Goal: Information Seeking & Learning: Learn about a topic

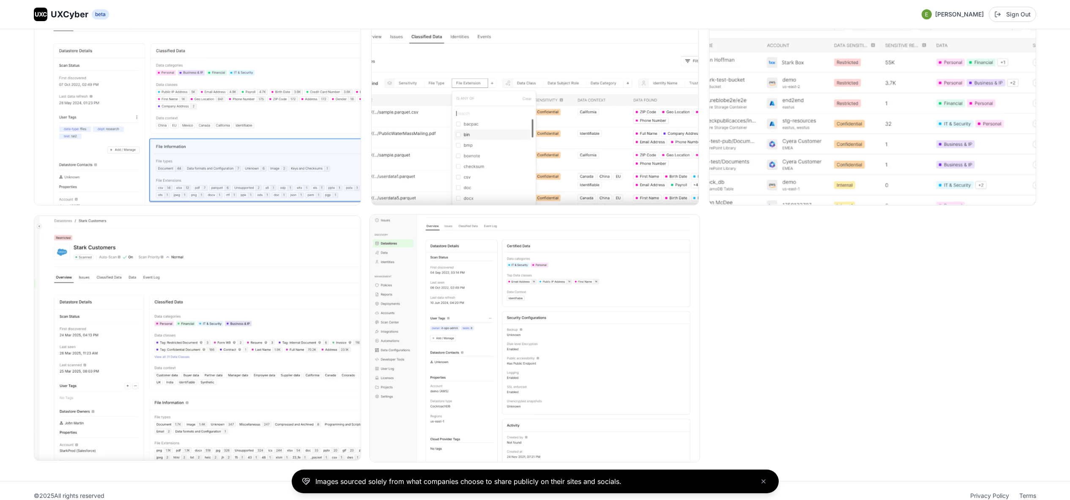
scroll to position [2767, 0]
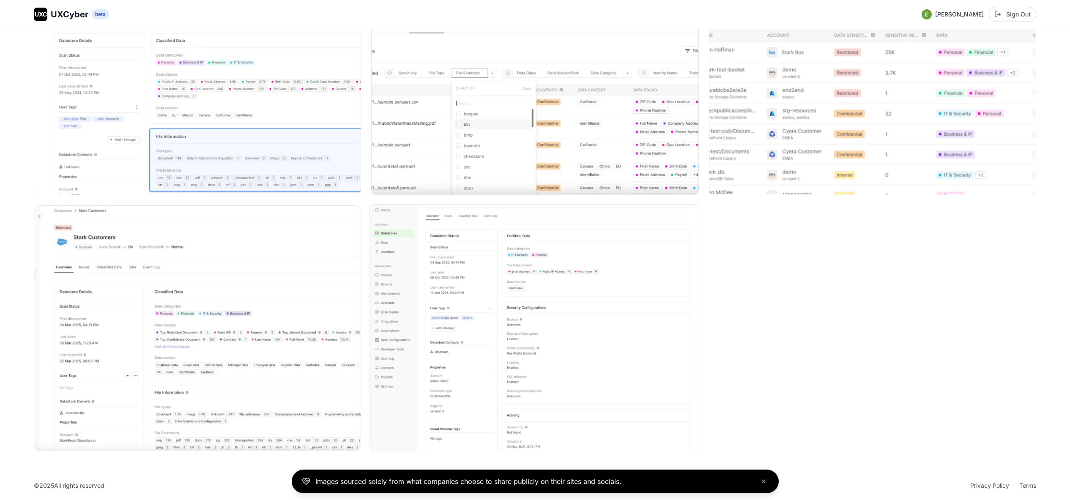
click at [455, 316] on img at bounding box center [535, 328] width 330 height 247
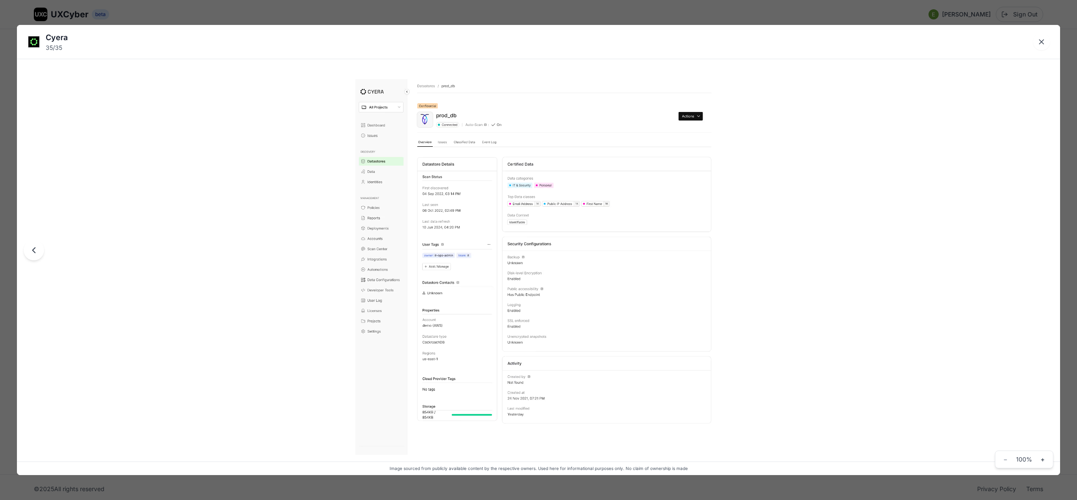
click at [449, 15] on div "Cyera 35 / 35 Image sourced from publicly available content by the respective o…" at bounding box center [538, 250] width 1077 height 500
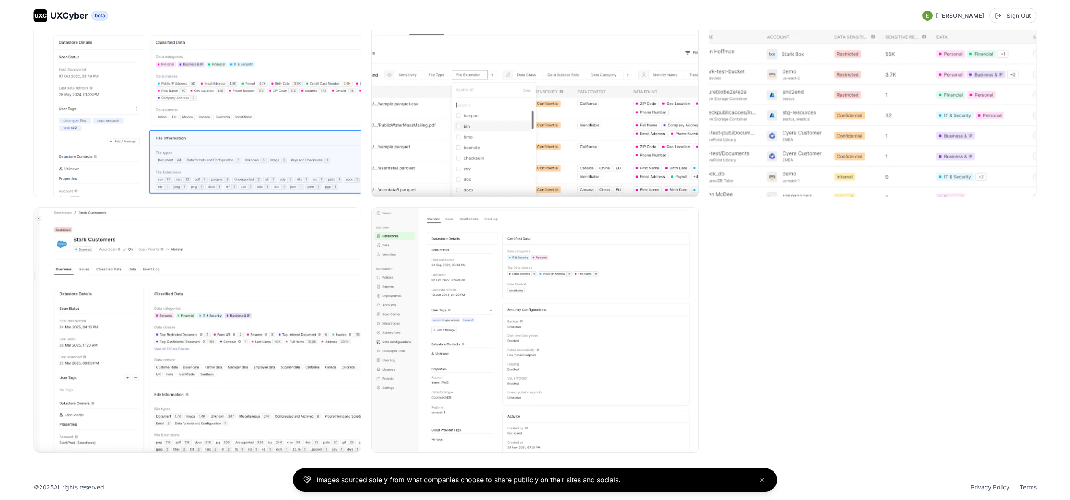
scroll to position [2767, 0]
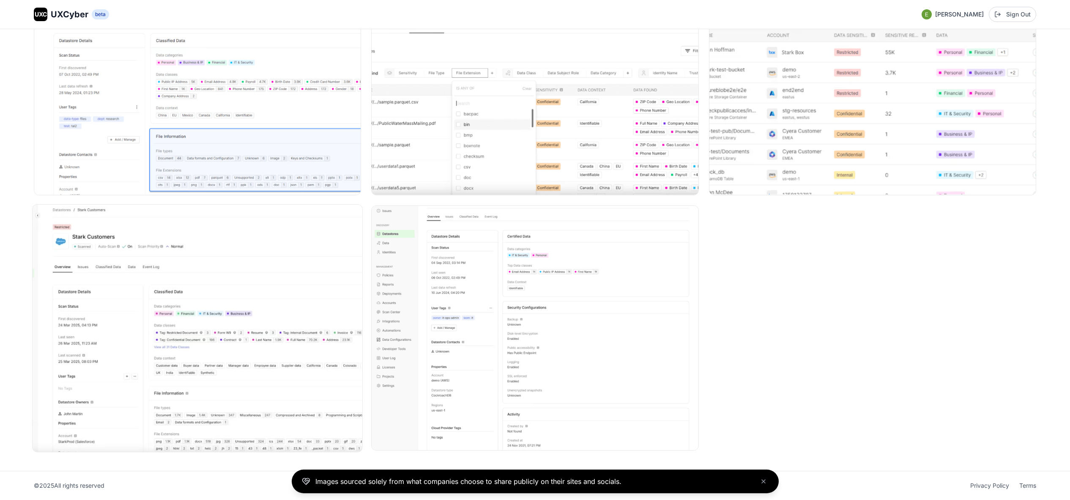
click at [297, 331] on img at bounding box center [198, 328] width 330 height 247
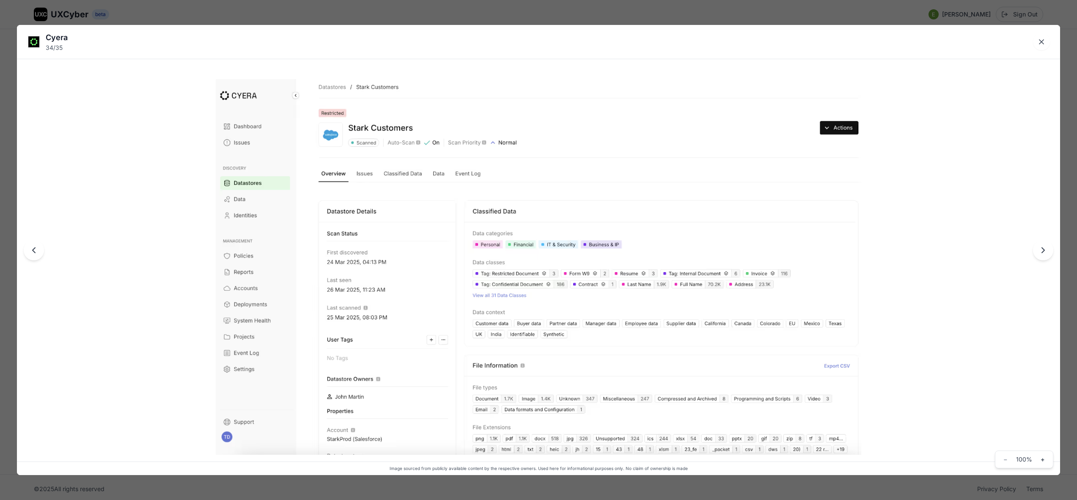
click at [547, 18] on div "Cyera 34 / 35 Image sourced from publicly available content by the respective o…" at bounding box center [538, 250] width 1077 height 500
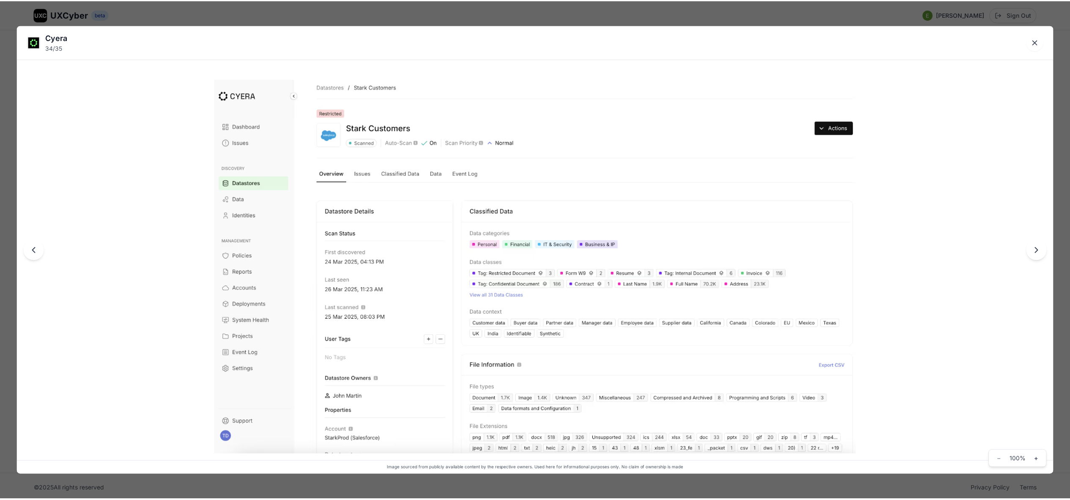
scroll to position [2767, 0]
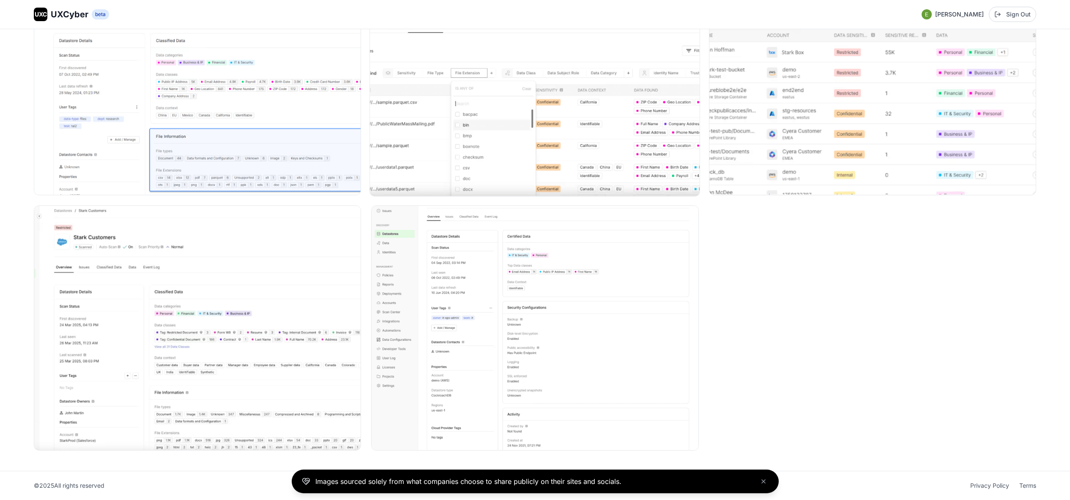
click at [548, 123] on img at bounding box center [535, 72] width 330 height 247
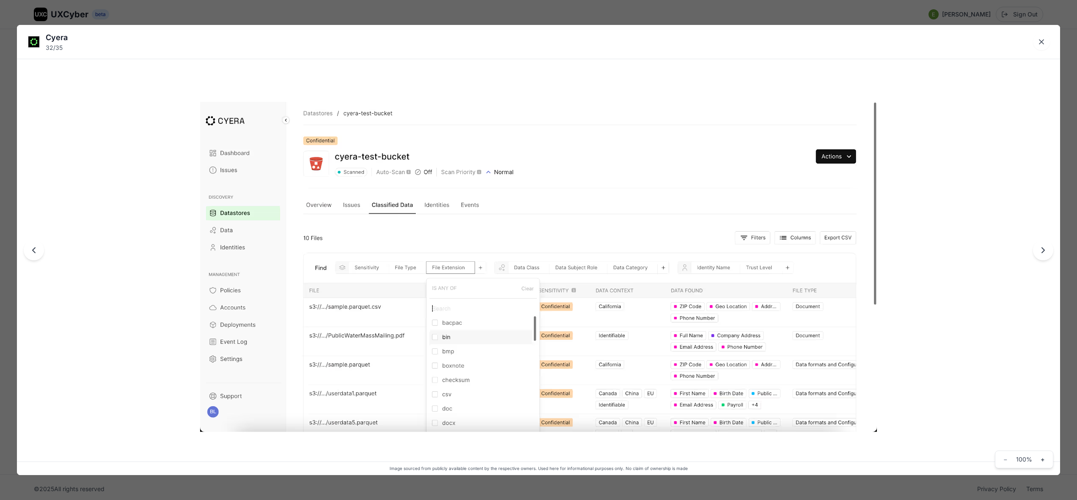
click at [558, 17] on div "Cyera 32 / 35 Image sourced from publicly available content by the respective o…" at bounding box center [538, 250] width 1077 height 500
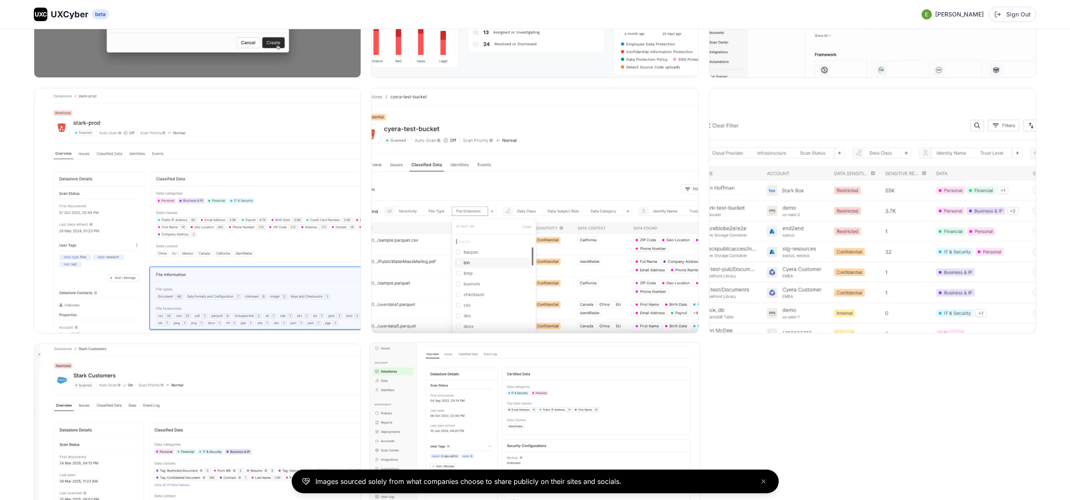
scroll to position [2621, 0]
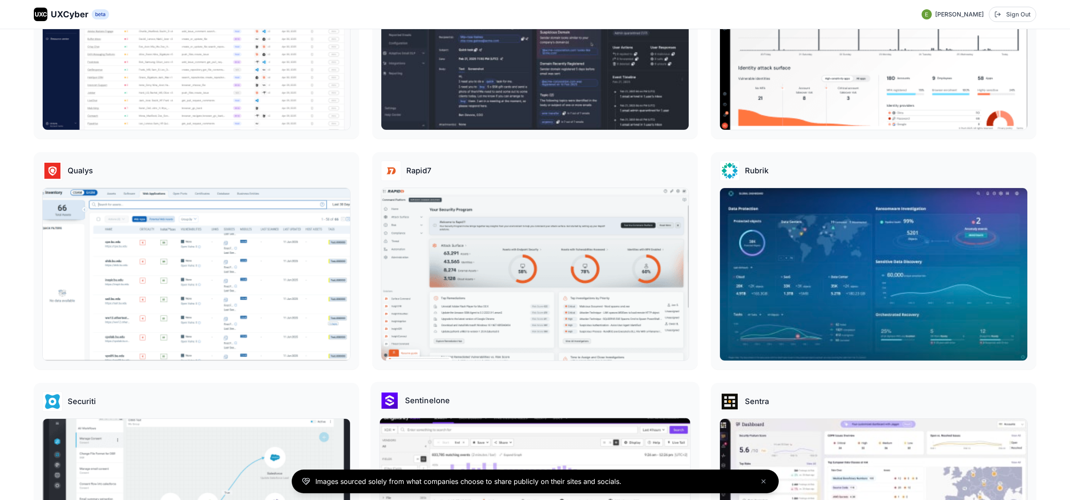
scroll to position [2733, 0]
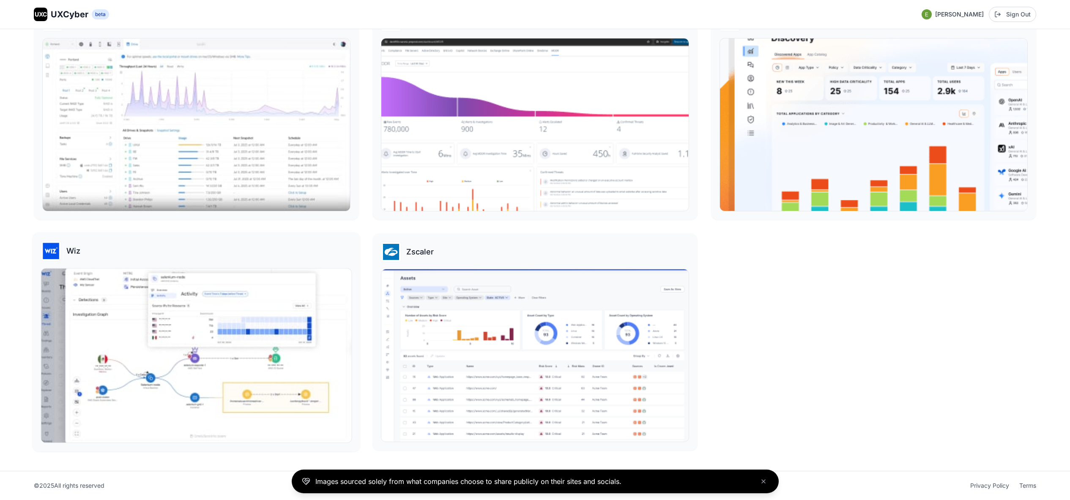
click at [276, 293] on img at bounding box center [196, 356] width 310 height 174
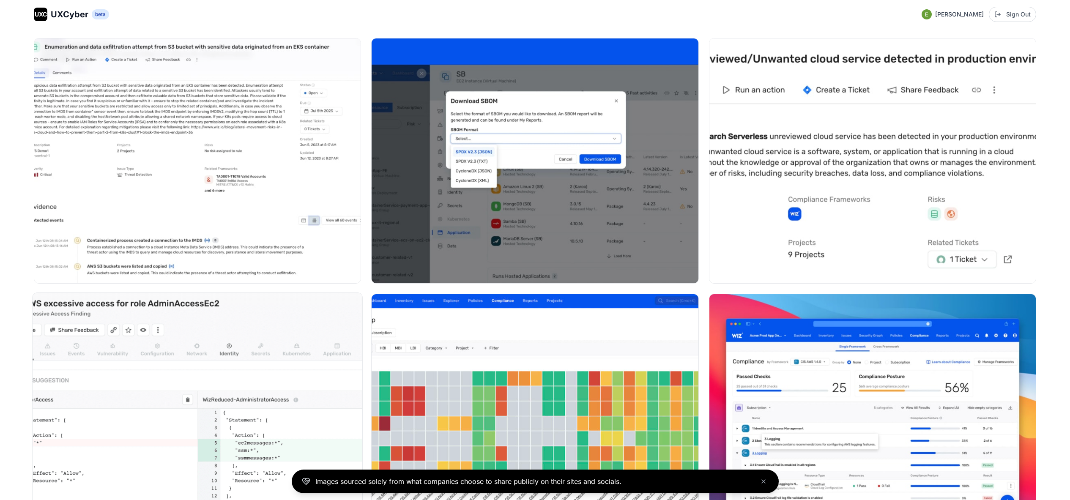
scroll to position [6060, 0]
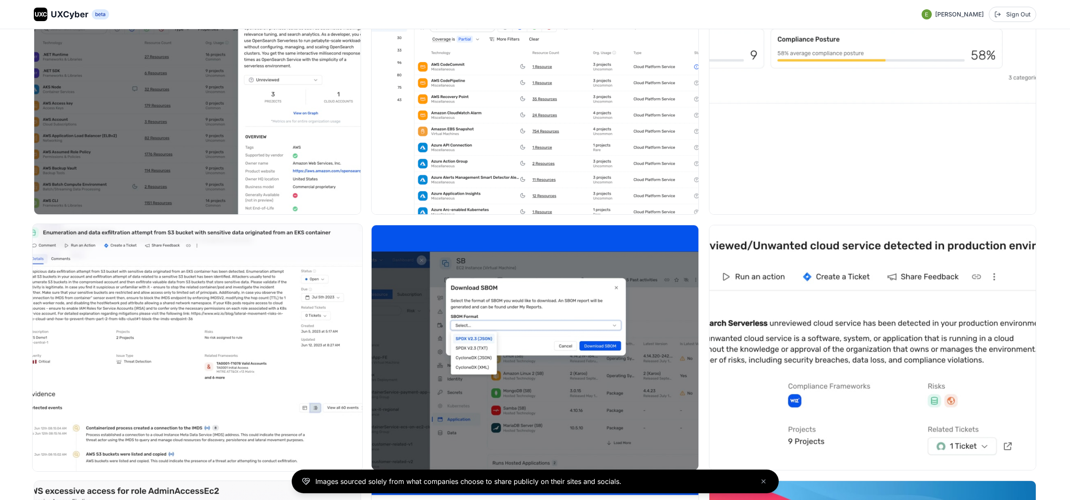
click at [274, 288] on img at bounding box center [198, 347] width 330 height 247
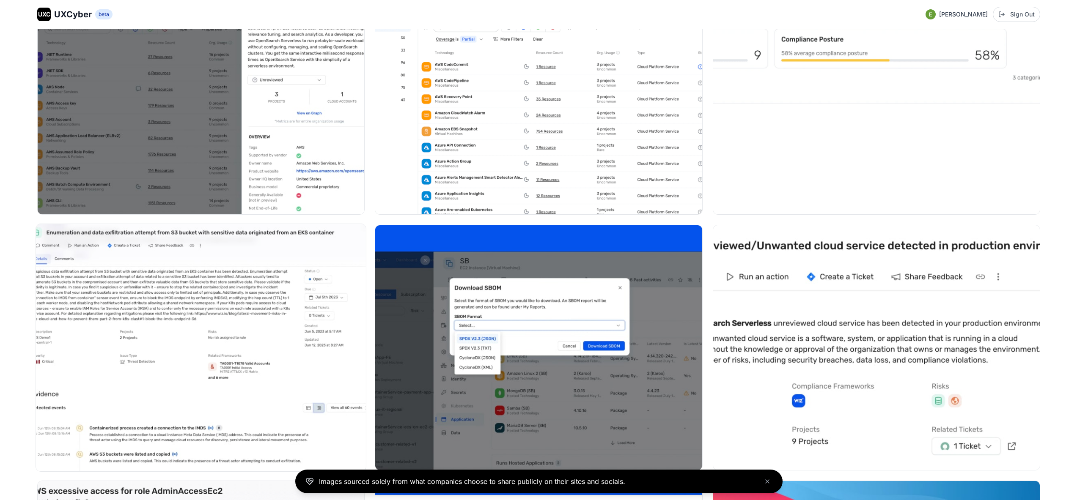
scroll to position [6096, 0]
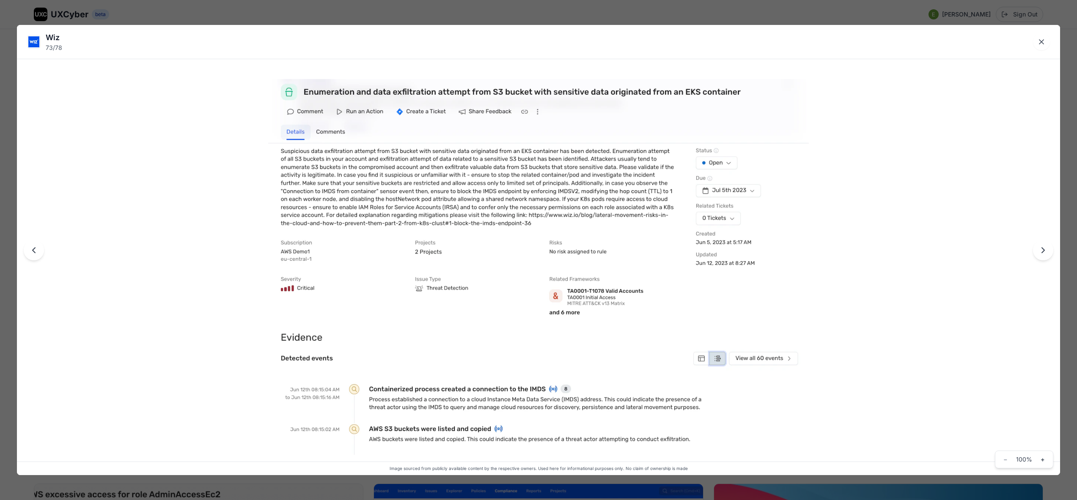
click at [432, 18] on div "Wiz 73 / 78 Image sourced from publicly available content by the respective own…" at bounding box center [538, 250] width 1077 height 500
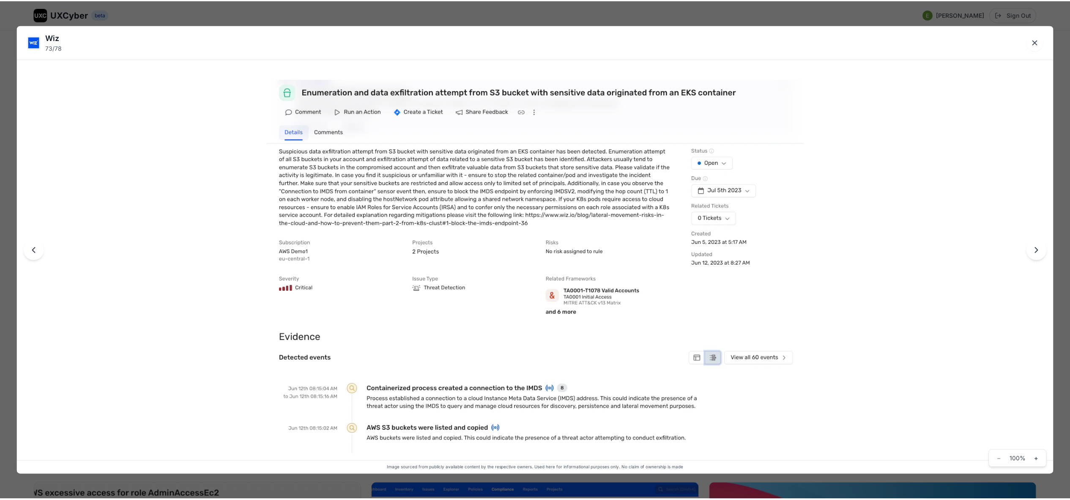
scroll to position [6060, 0]
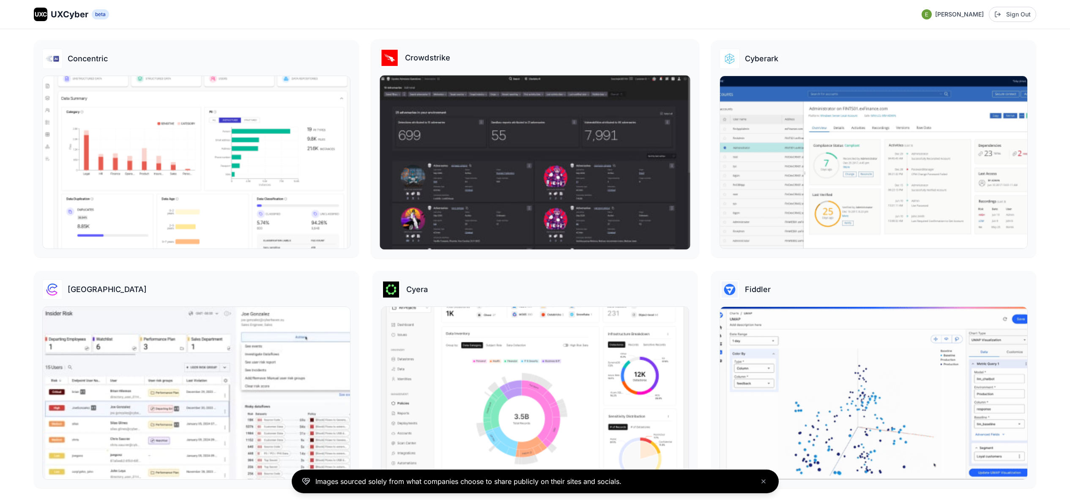
scroll to position [717, 0]
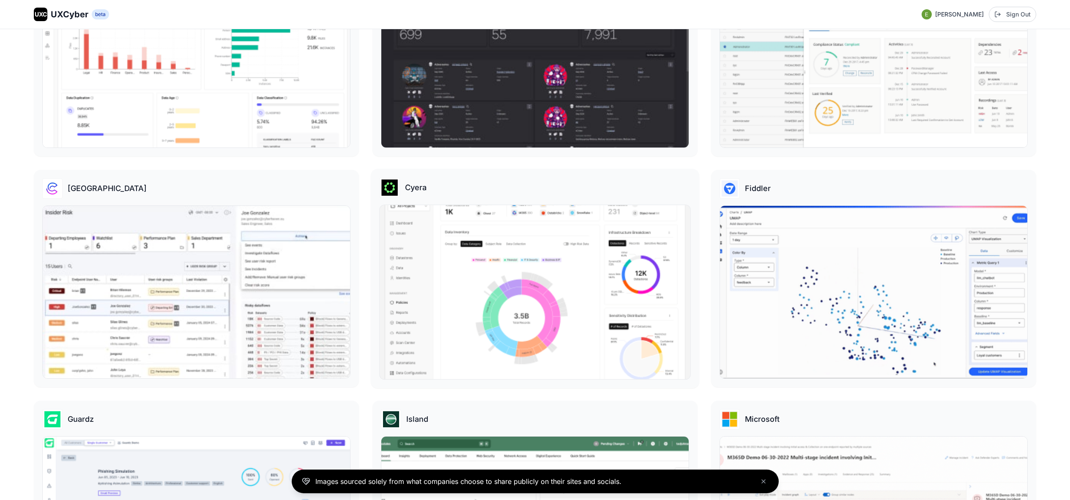
click at [502, 225] on img at bounding box center [535, 292] width 310 height 174
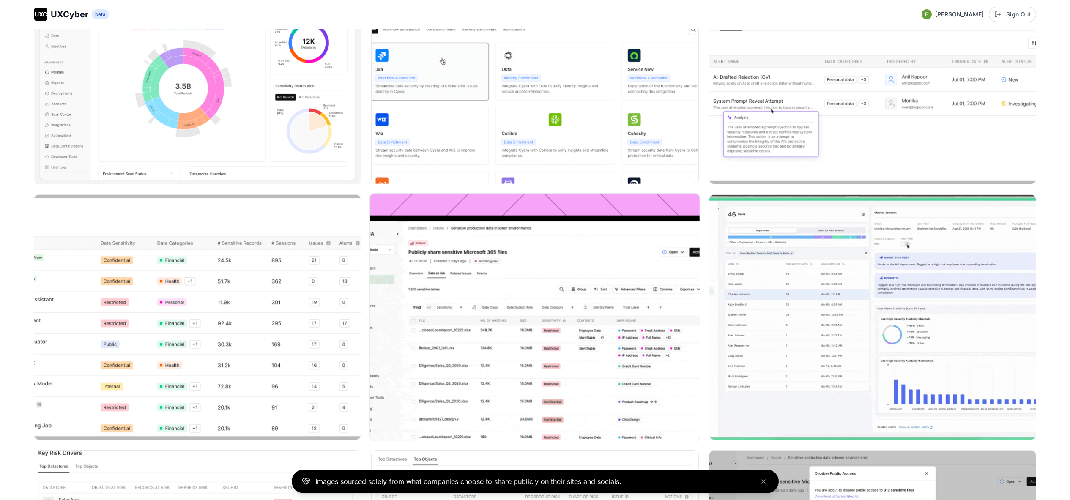
scroll to position [222, 0]
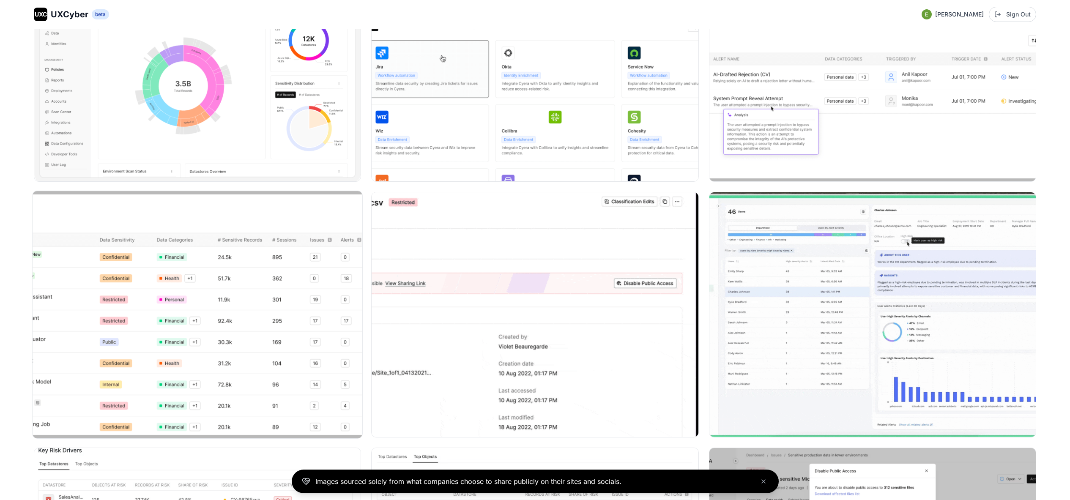
click at [252, 274] on img at bounding box center [198, 314] width 330 height 247
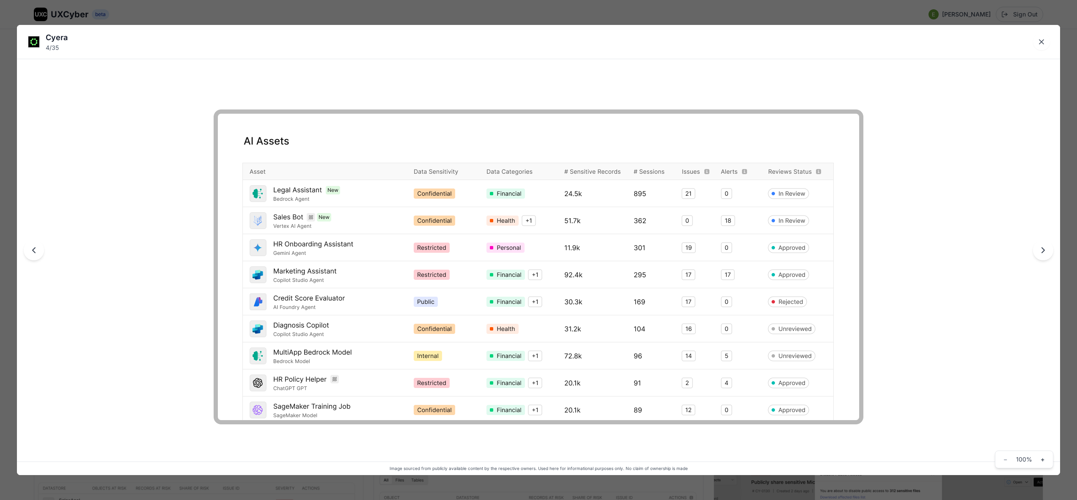
click at [371, 17] on div "Cyera 4 / 35 Image sourced from publicly available content by the respective ow…" at bounding box center [538, 250] width 1077 height 500
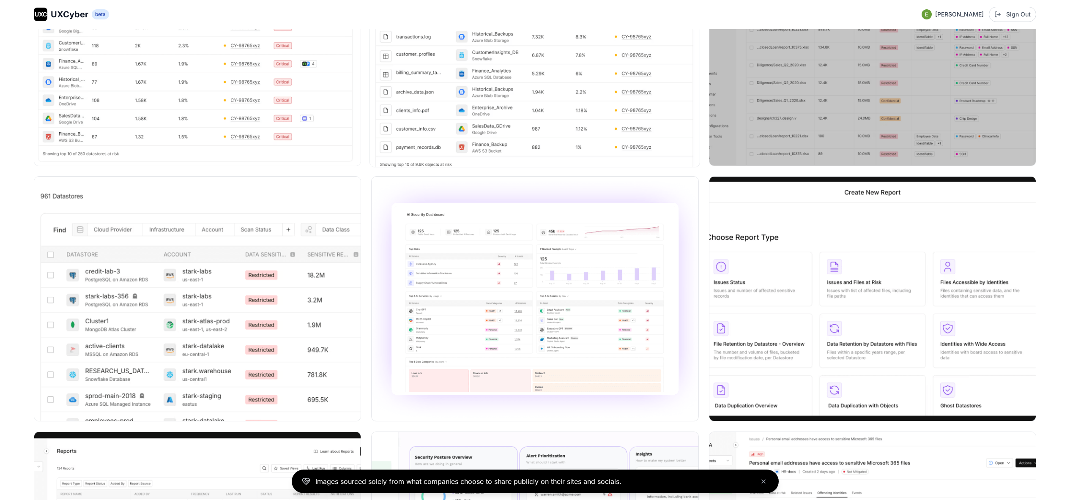
scroll to position [944, 0]
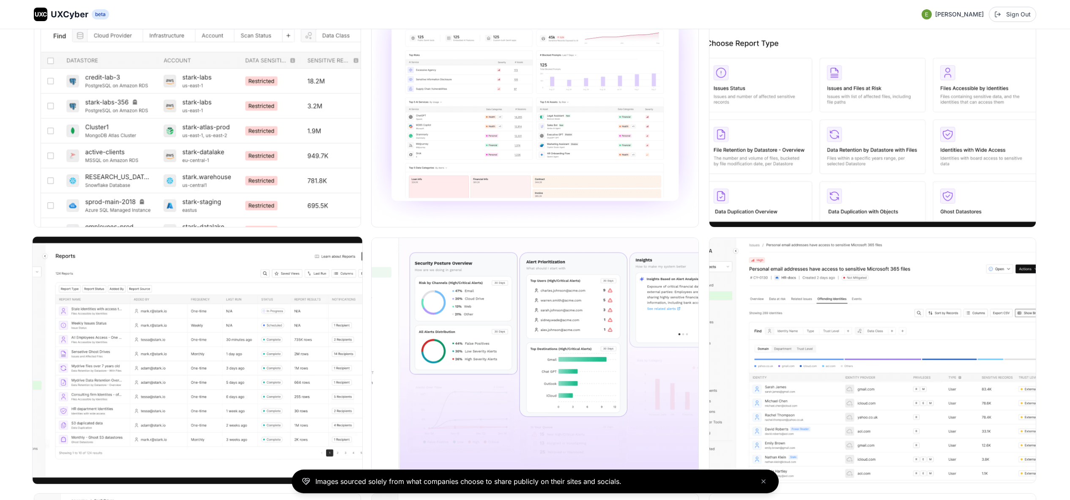
click at [283, 320] on img at bounding box center [198, 360] width 330 height 247
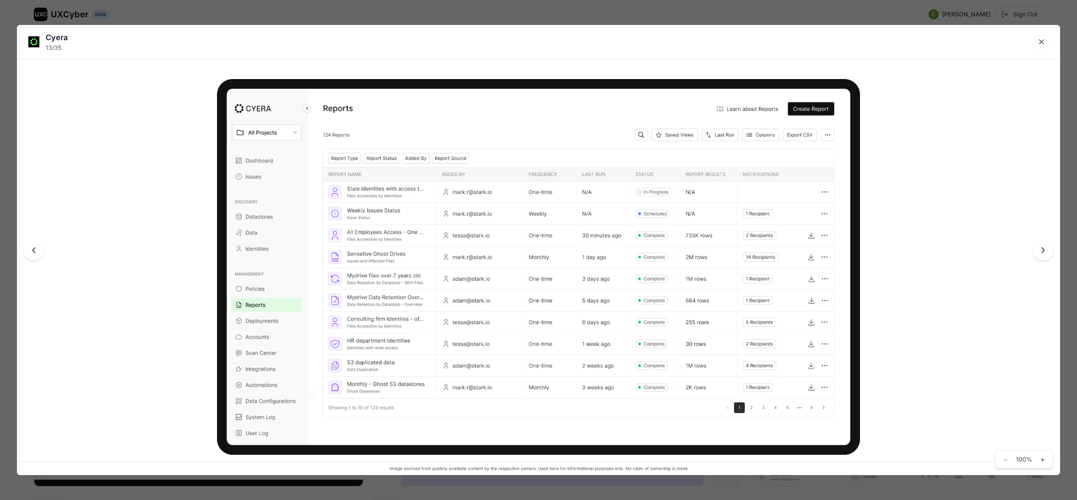
click at [345, 19] on div "Cyera 13 / 35 Image sourced from publicly available content by the respective o…" at bounding box center [538, 250] width 1077 height 500
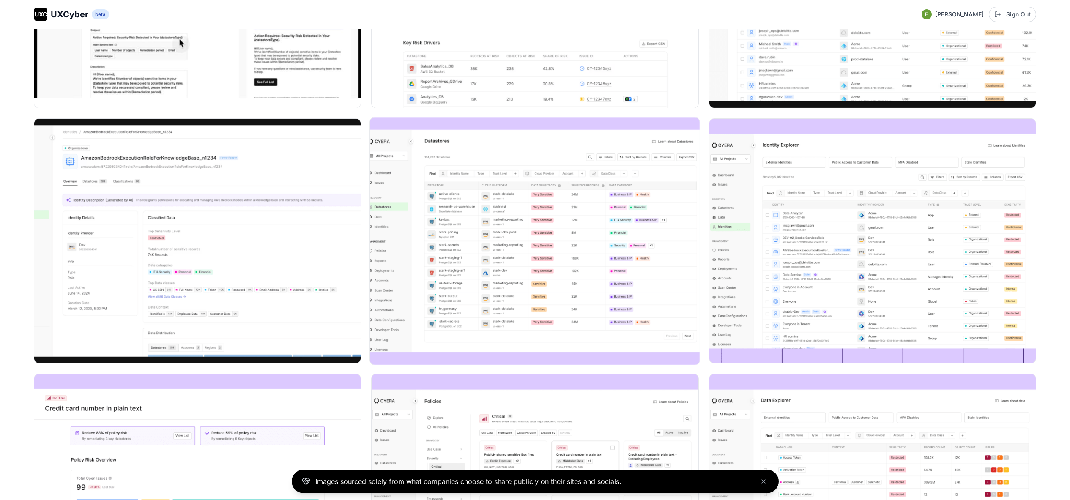
click at [570, 250] on img at bounding box center [535, 241] width 330 height 247
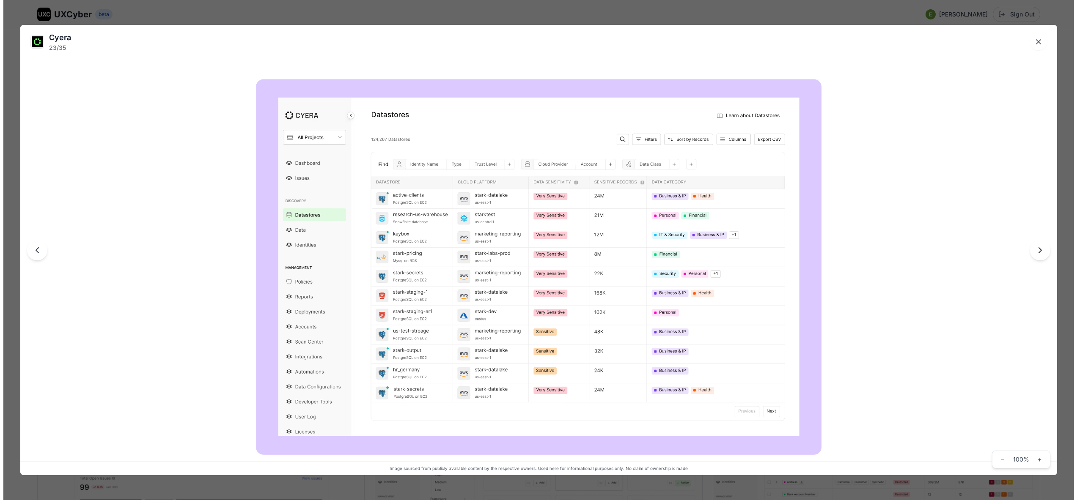
scroll to position [1840, 0]
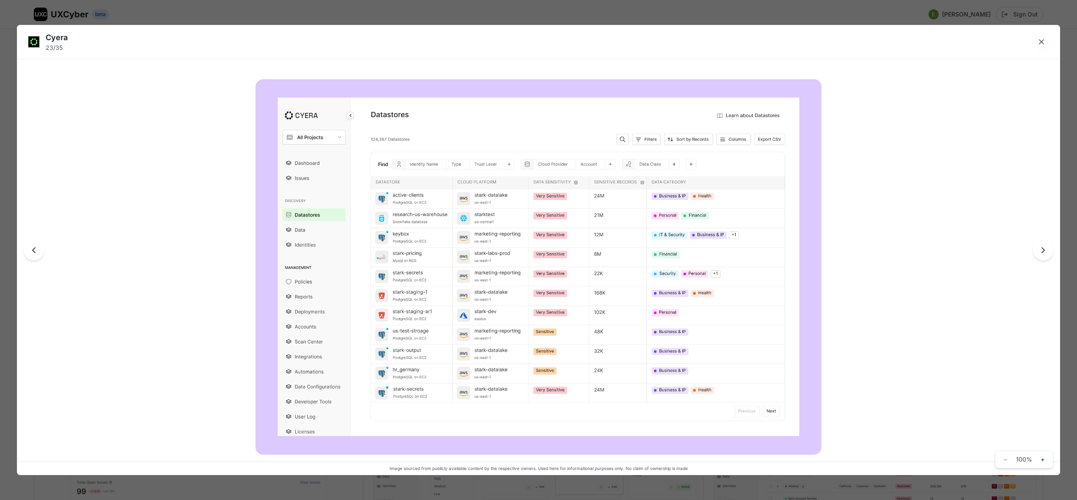
click at [624, 19] on div "Cyera 23 / 35 Image sourced from publicly available content by the respective o…" at bounding box center [538, 250] width 1077 height 500
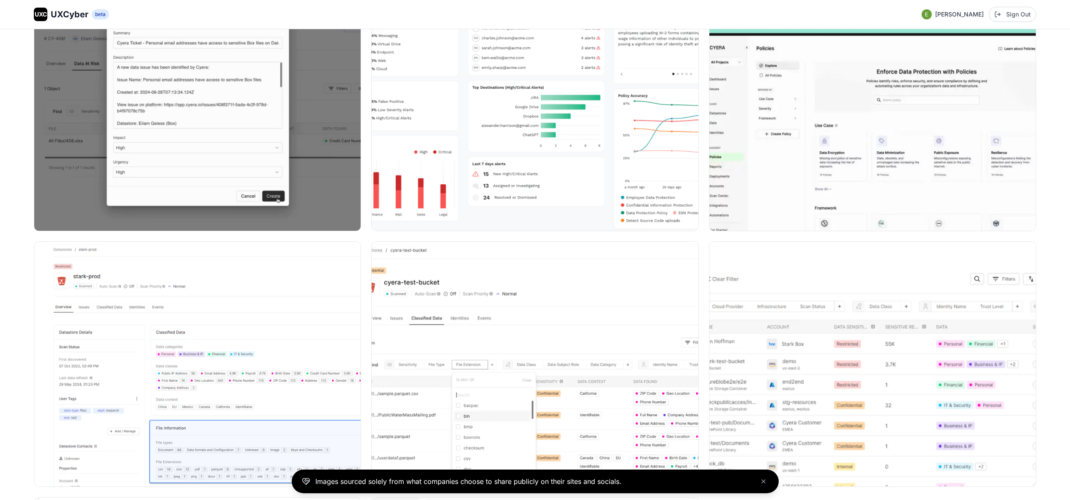
scroll to position [2735, 0]
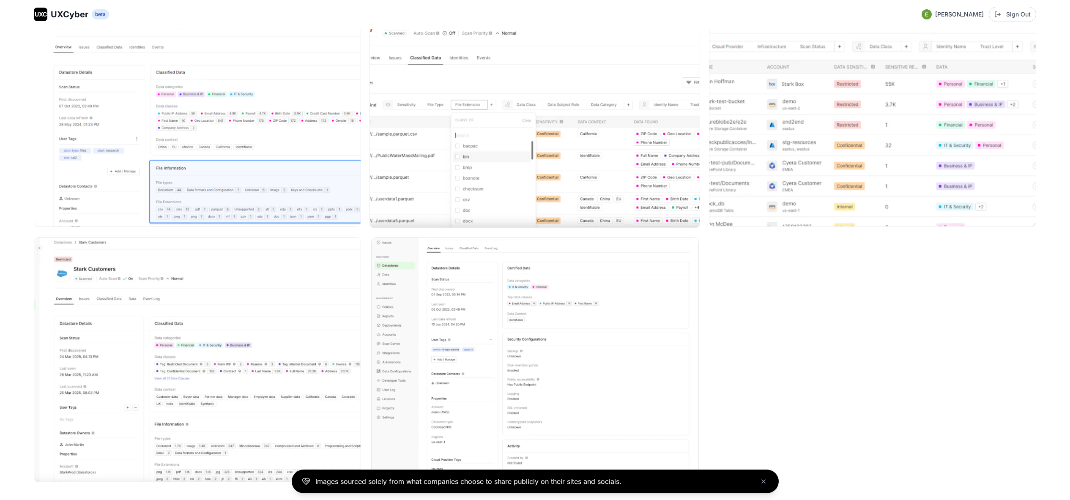
click at [608, 149] on img at bounding box center [535, 104] width 330 height 247
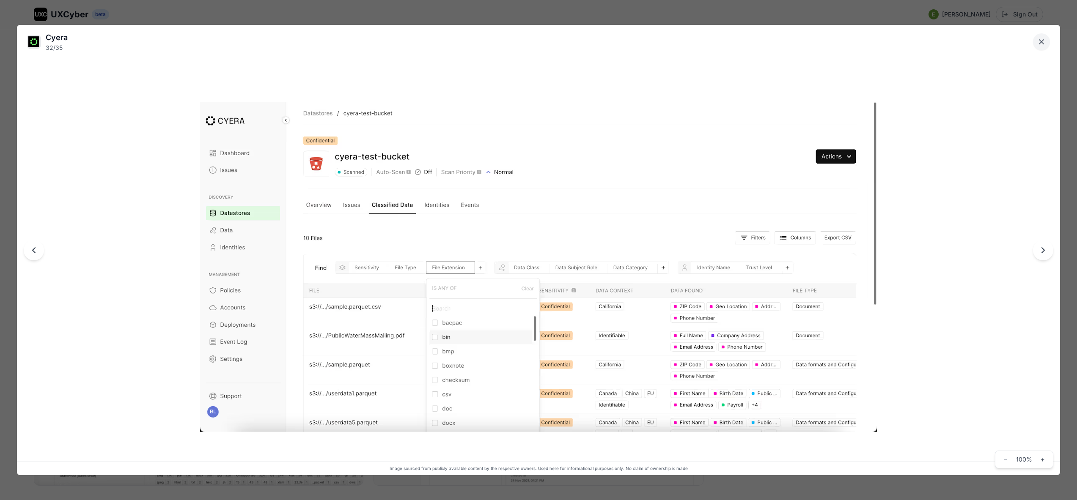
click at [1041, 43] on icon "Close lightbox" at bounding box center [1041, 42] width 8 height 8
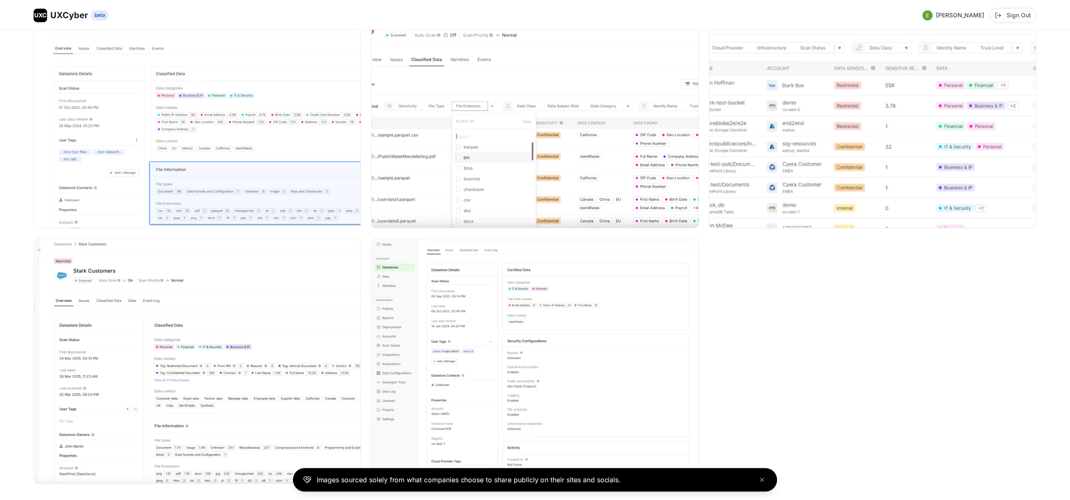
scroll to position [2735, 0]
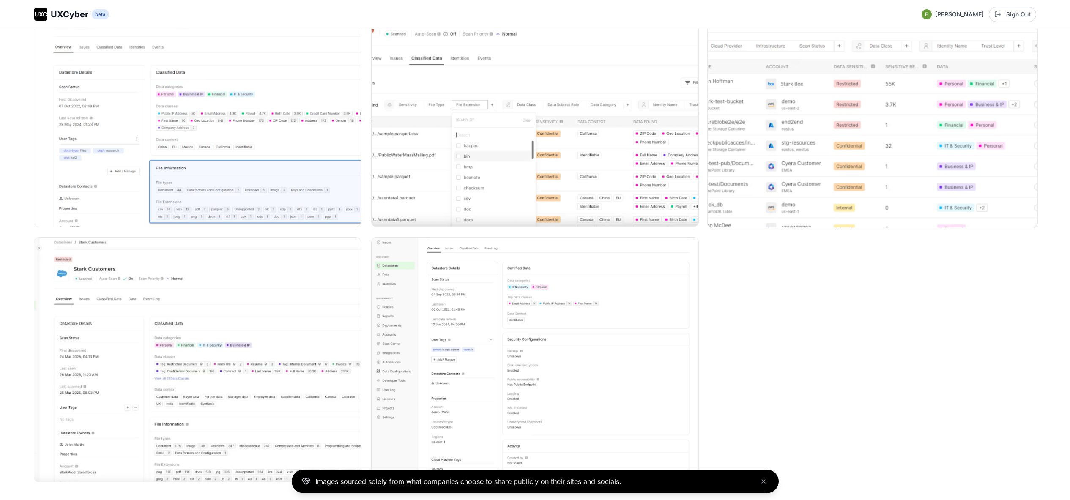
click at [844, 151] on img at bounding box center [873, 104] width 330 height 247
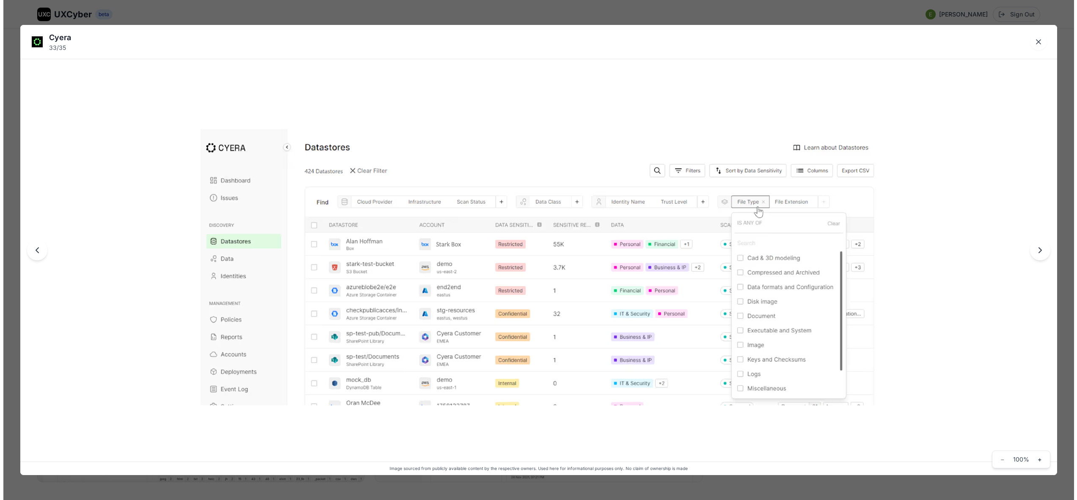
scroll to position [2751, 0]
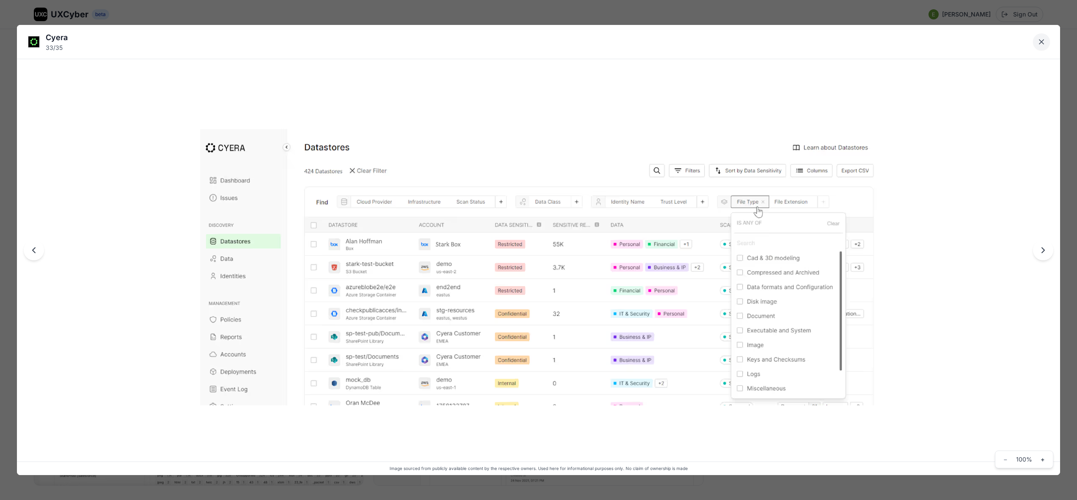
click at [1043, 44] on icon "Close lightbox" at bounding box center [1041, 42] width 8 height 8
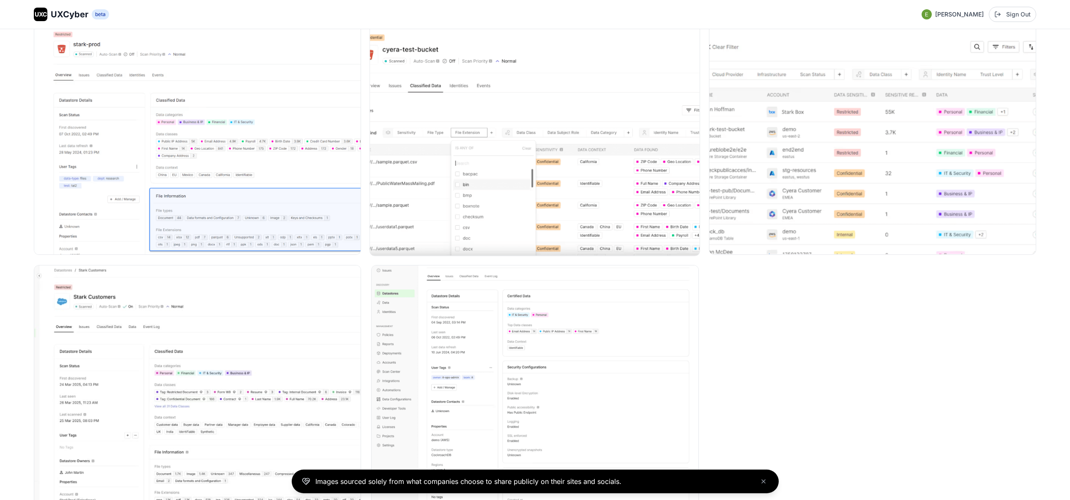
scroll to position [2039, 0]
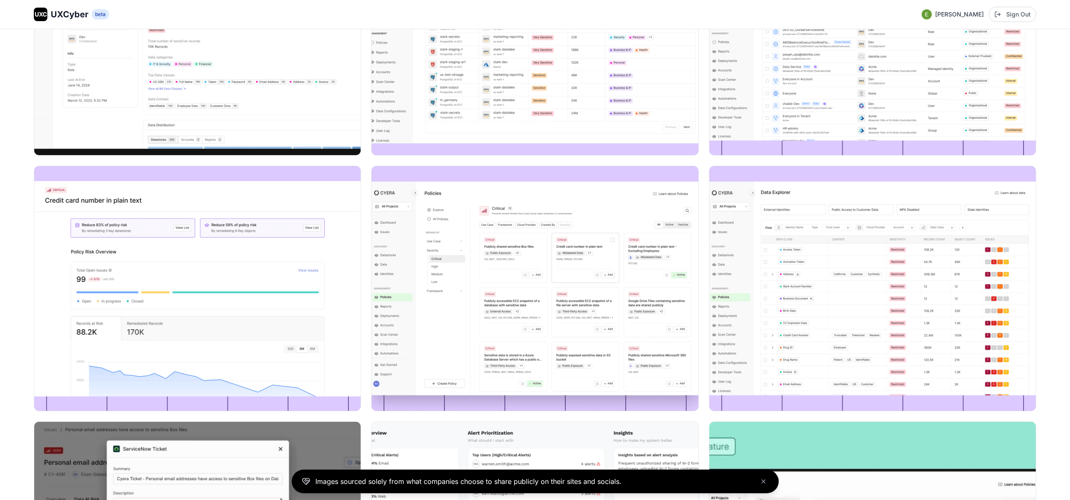
click at [494, 291] on img at bounding box center [535, 288] width 326 height 245
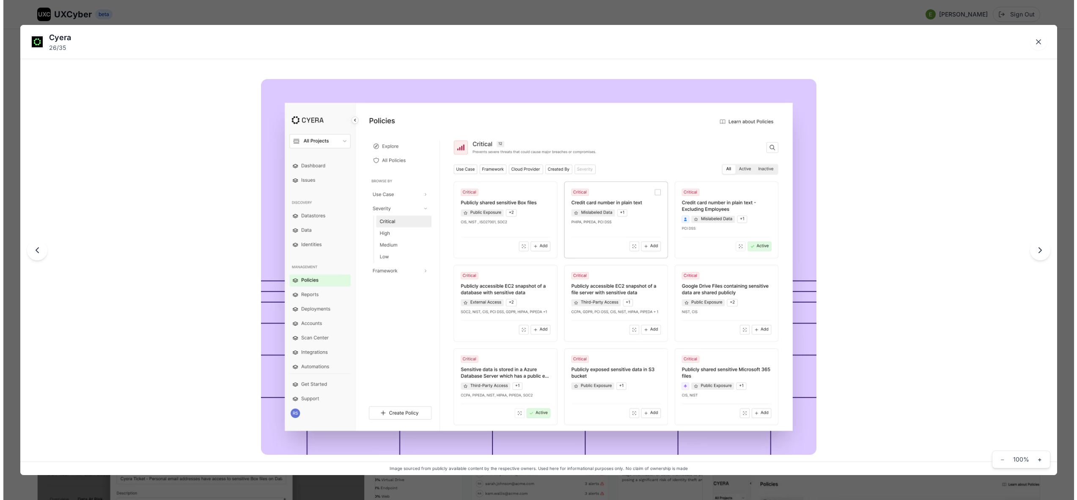
scroll to position [2050, 0]
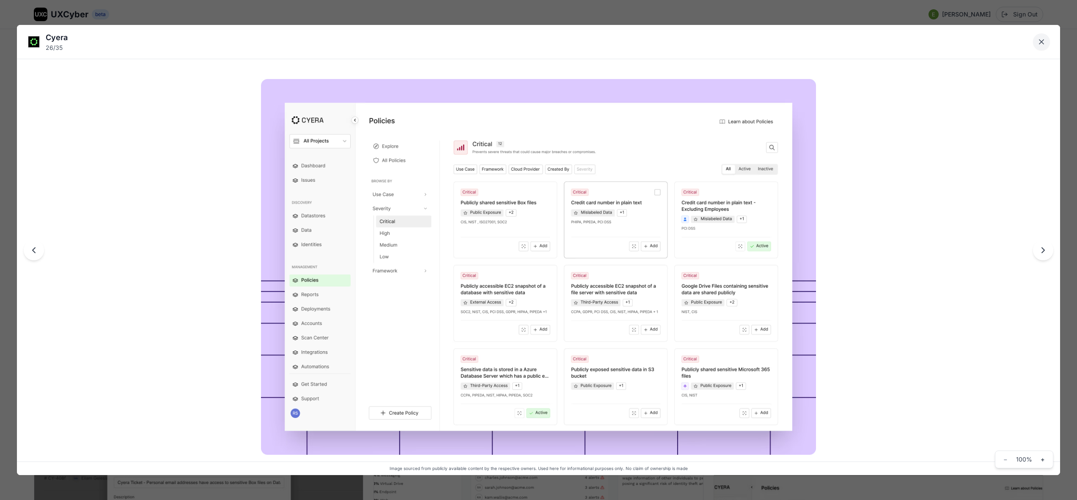
click at [1043, 43] on icon "Close lightbox" at bounding box center [1041, 42] width 8 height 8
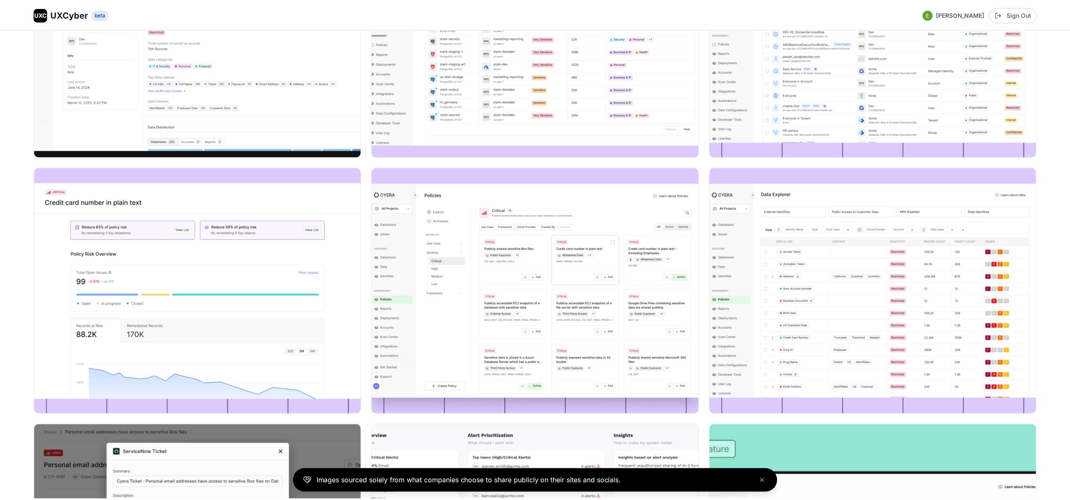
scroll to position [2039, 0]
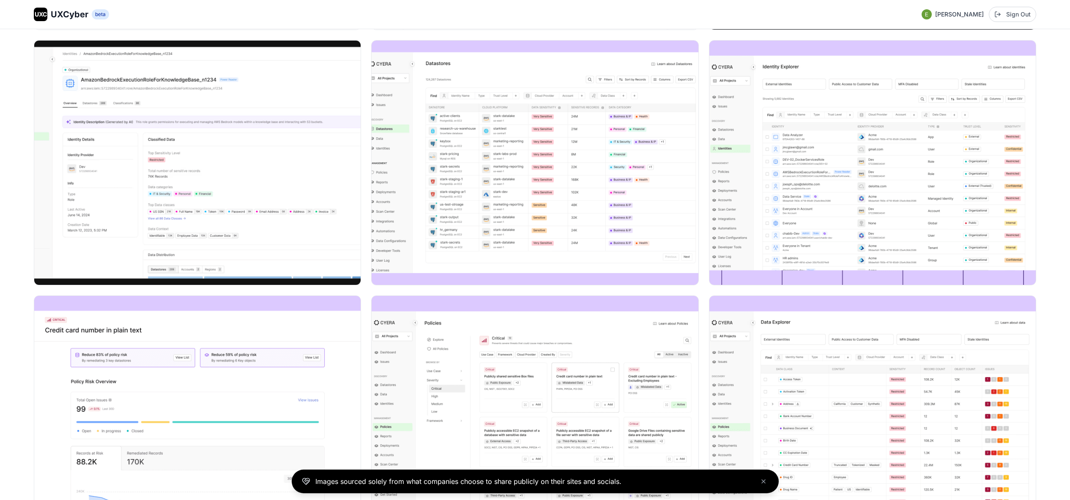
scroll to position [1760, 0]
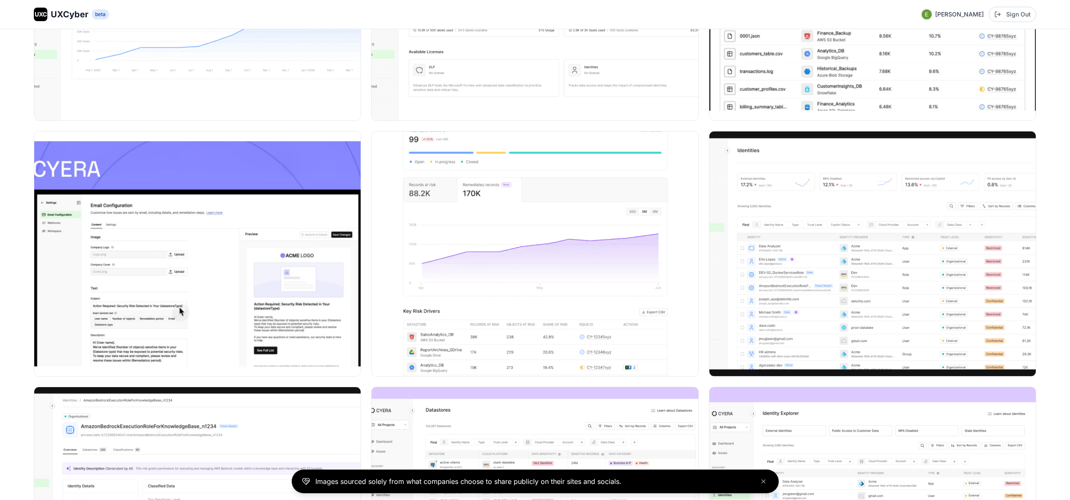
scroll to position [1548, 0]
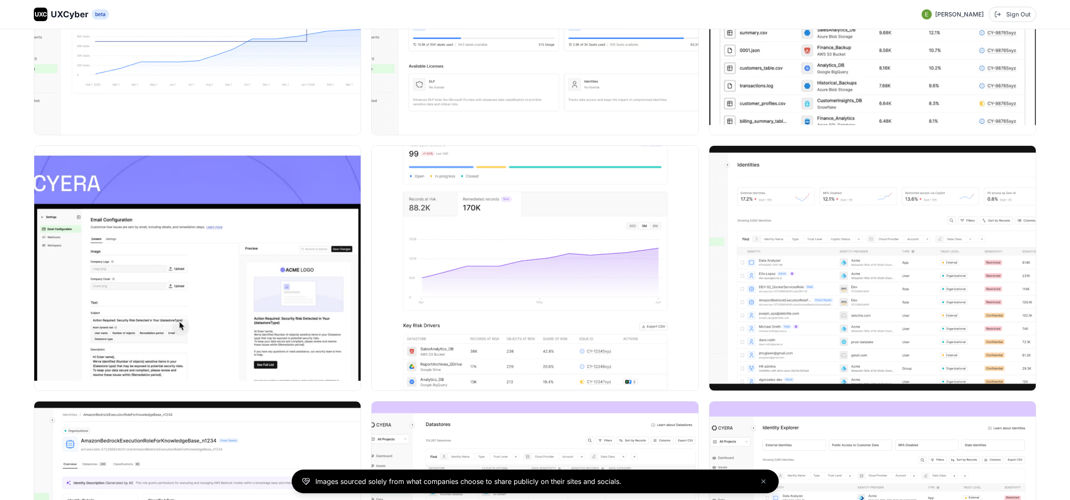
click at [703, 136] on div at bounding box center [535, 140] width 1003 height 3059
click at [705, 139] on div at bounding box center [535, 140] width 1003 height 3059
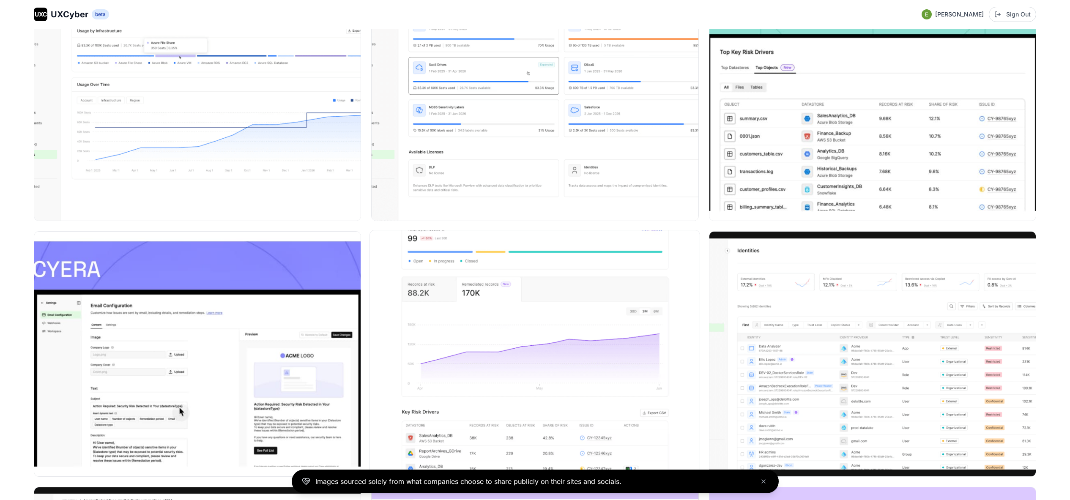
scroll to position [1452, 0]
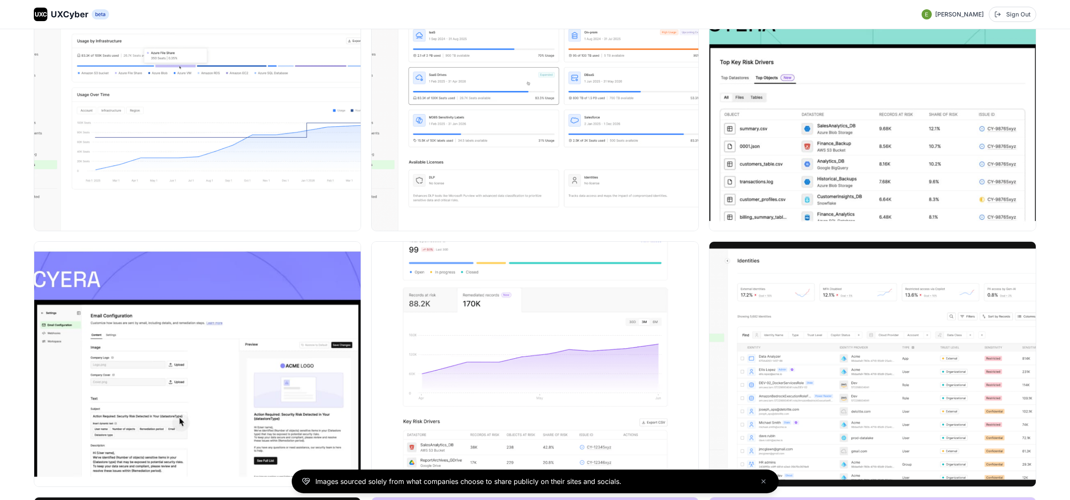
click at [704, 236] on div at bounding box center [535, 236] width 1003 height 3059
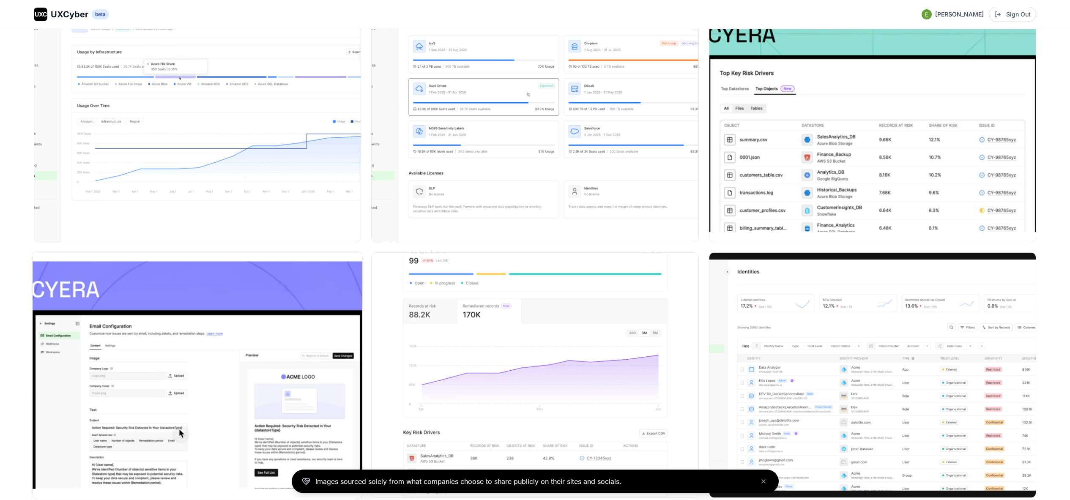
scroll to position [1440, 0]
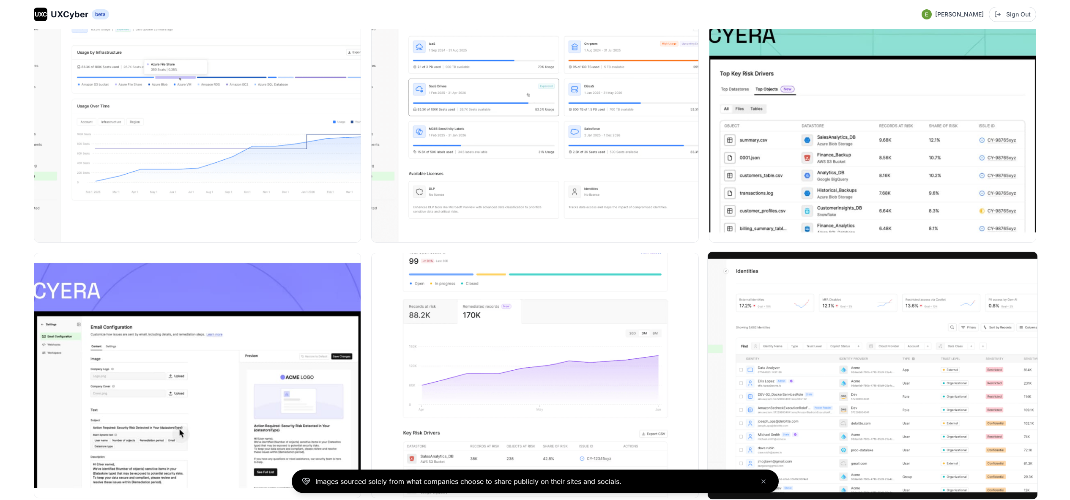
click at [840, 308] on img at bounding box center [873, 375] width 330 height 247
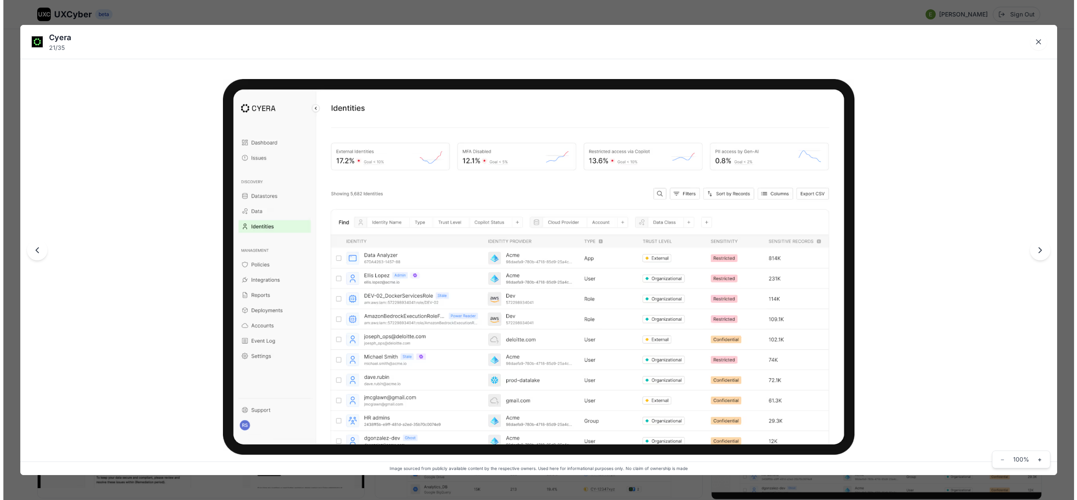
scroll to position [1449, 0]
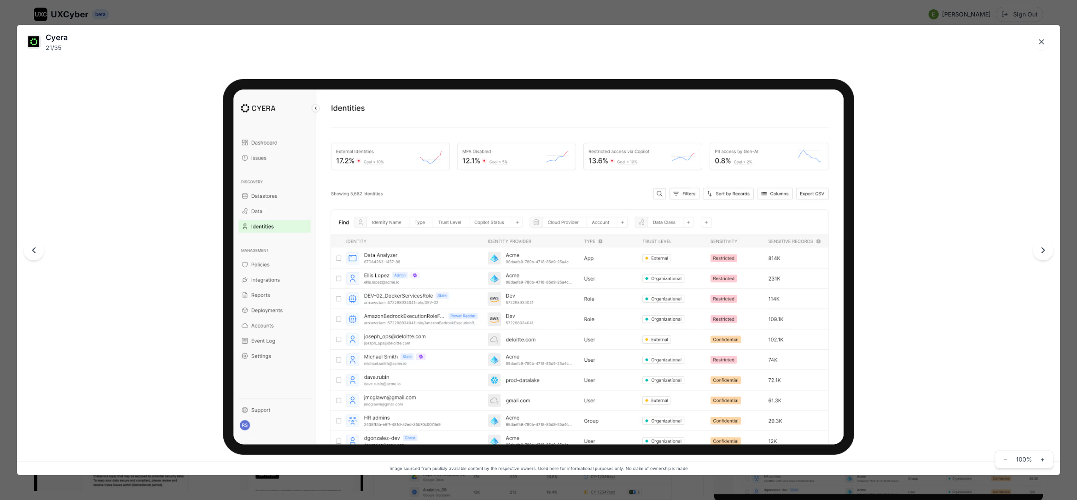
click at [902, 200] on div at bounding box center [538, 250] width 1043 height 450
click at [1044, 39] on icon "Close lightbox" at bounding box center [1041, 42] width 8 height 8
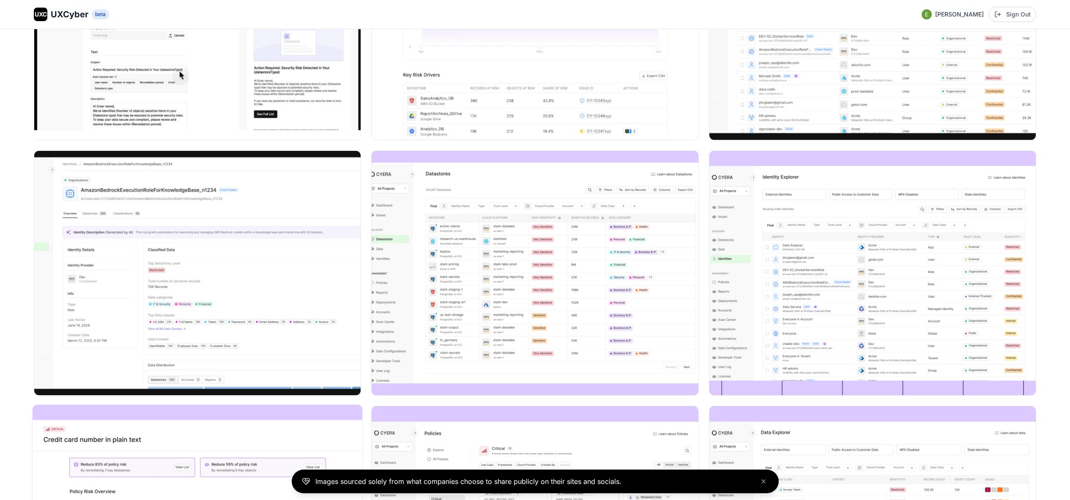
scroll to position [1750, 0]
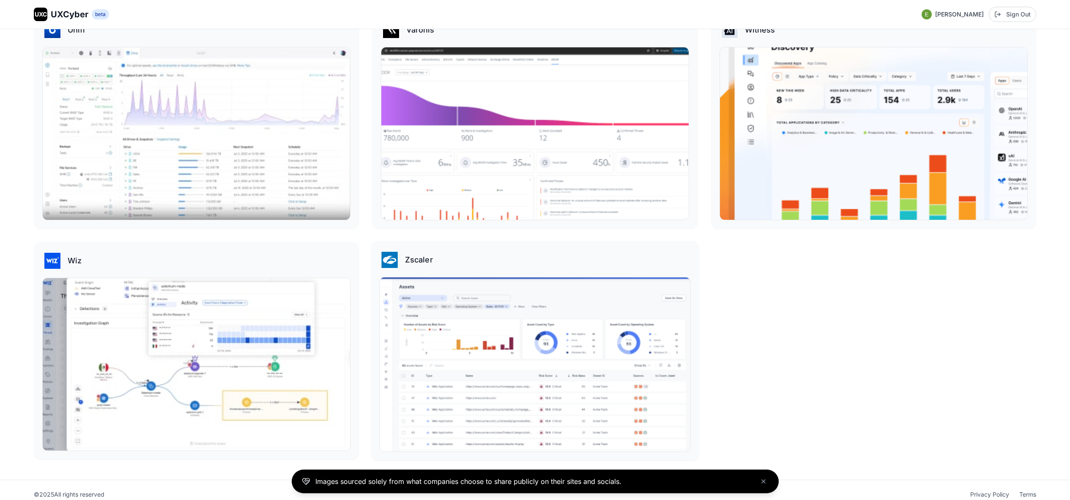
scroll to position [2733, 0]
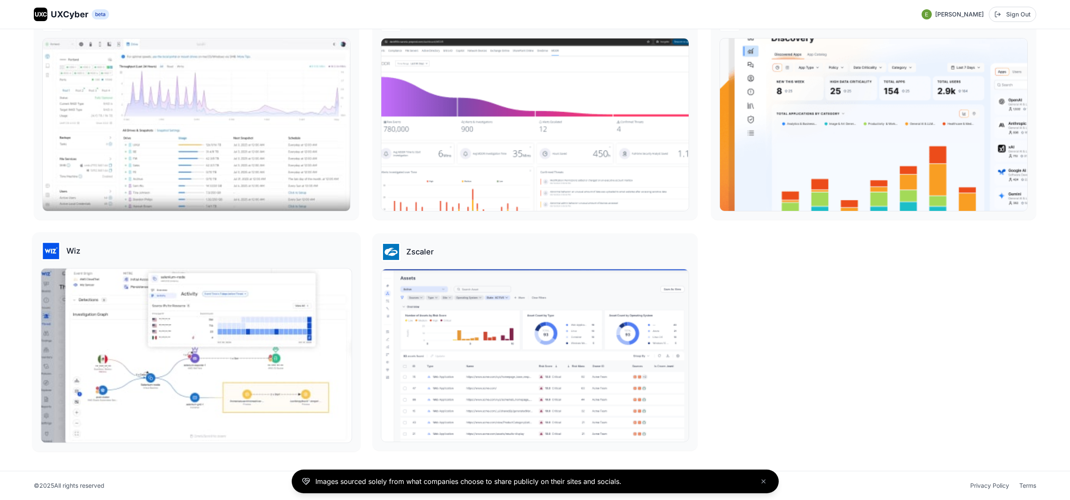
click at [338, 269] on img at bounding box center [196, 356] width 310 height 174
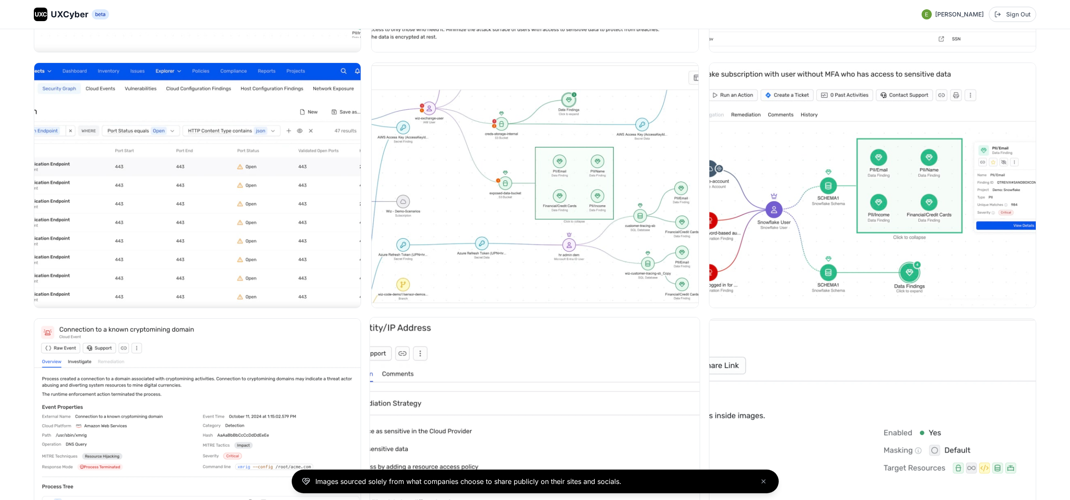
scroll to position [3270, 0]
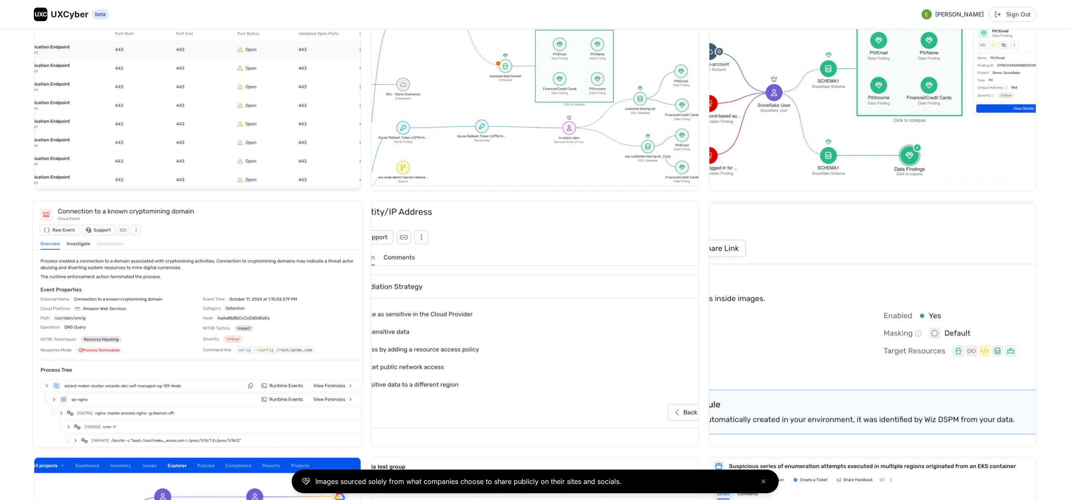
click at [198, 329] on img at bounding box center [198, 323] width 330 height 247
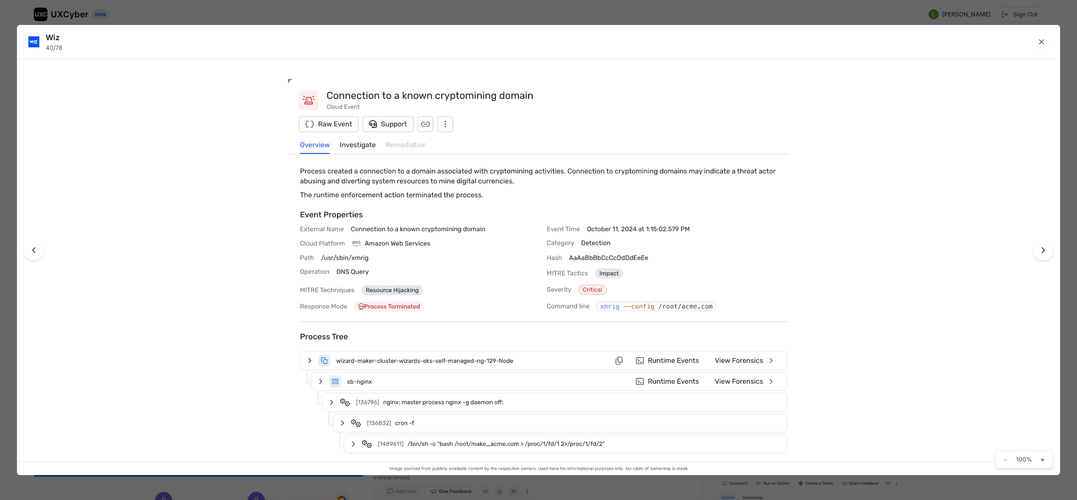
click at [225, 309] on div at bounding box center [538, 250] width 1043 height 450
click at [1046, 40] on button "Close lightbox" at bounding box center [1041, 41] width 17 height 17
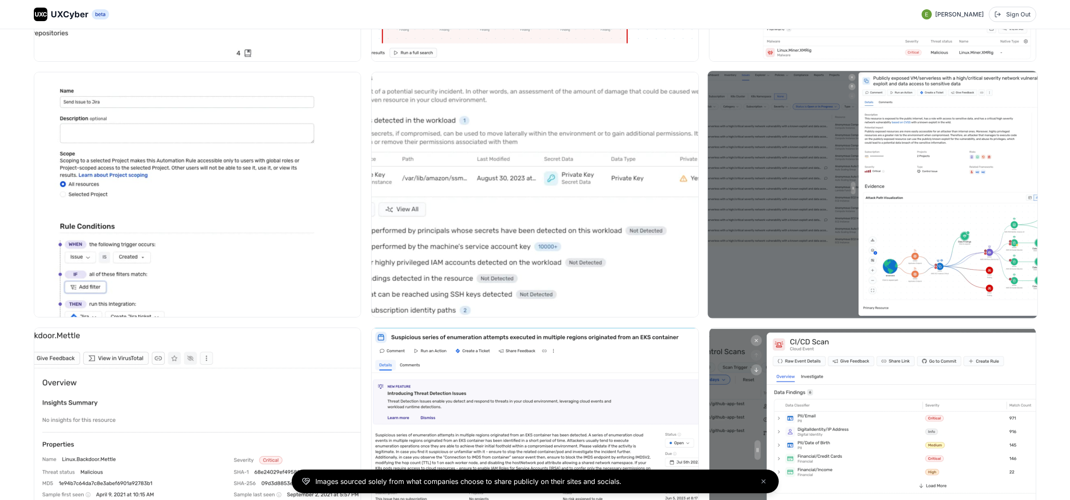
click at [856, 183] on img at bounding box center [873, 194] width 330 height 247
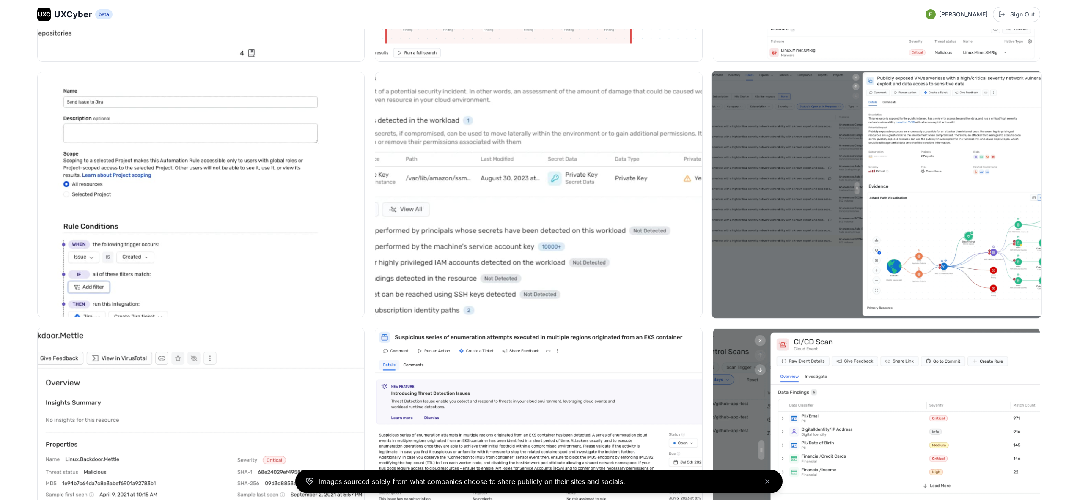
scroll to position [4705, 0]
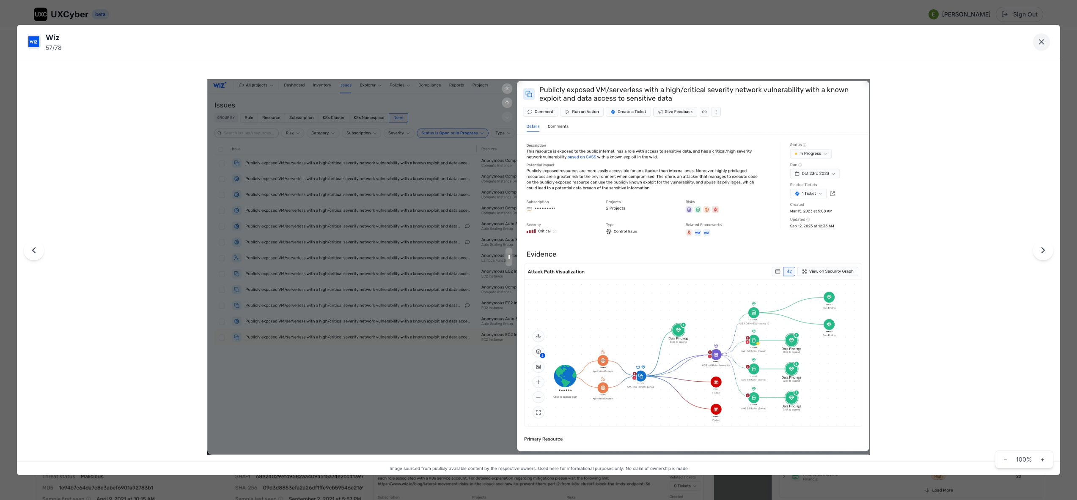
click at [1037, 42] on icon "Close lightbox" at bounding box center [1041, 42] width 8 height 8
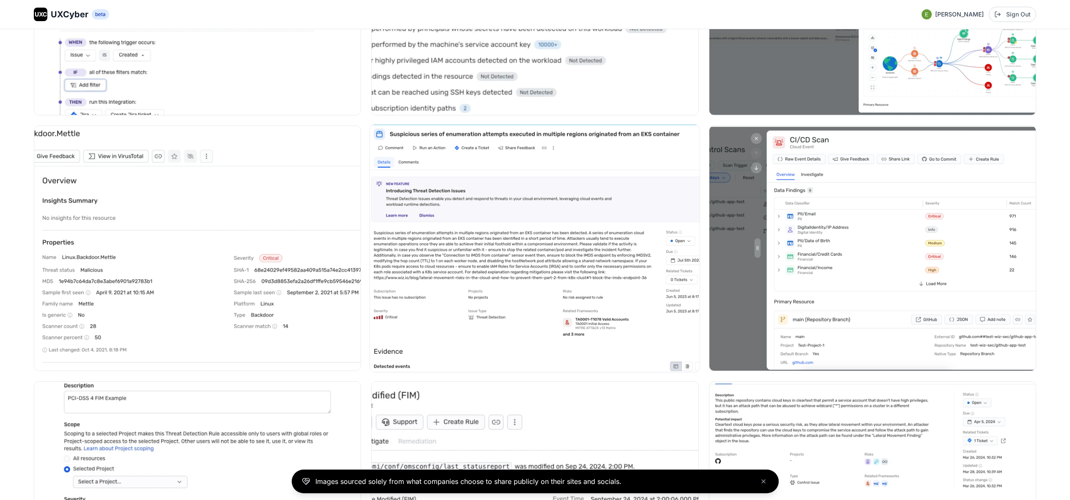
scroll to position [4892, 0]
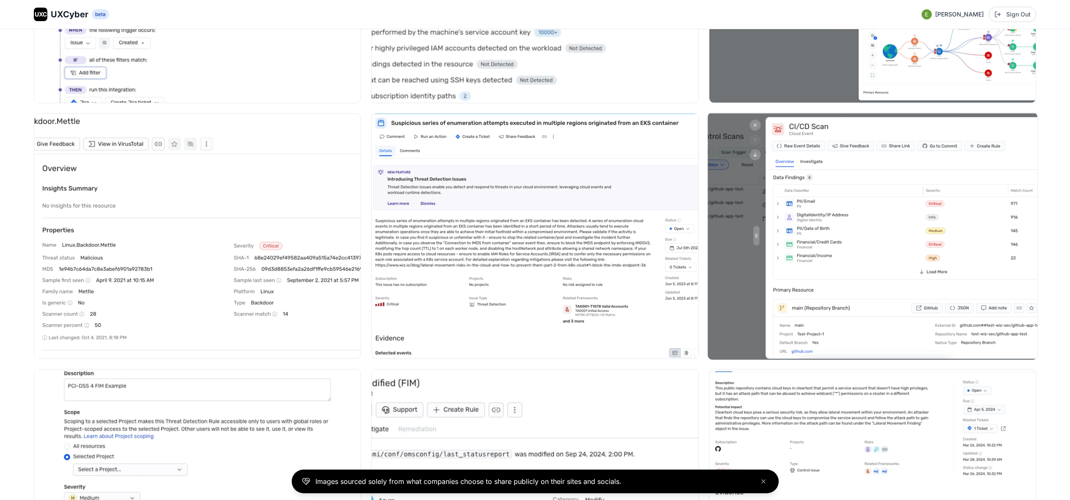
click at [787, 266] on img at bounding box center [873, 235] width 330 height 247
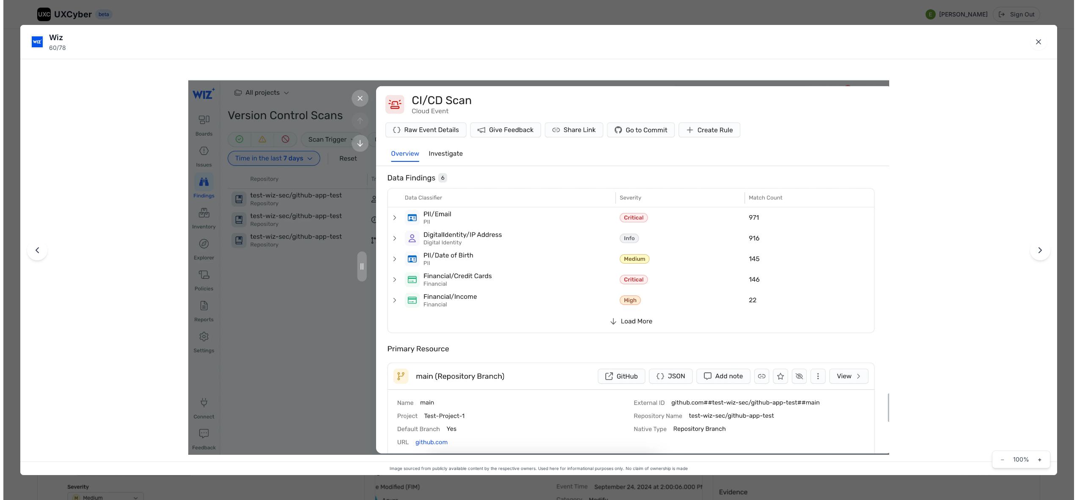
scroll to position [4921, 0]
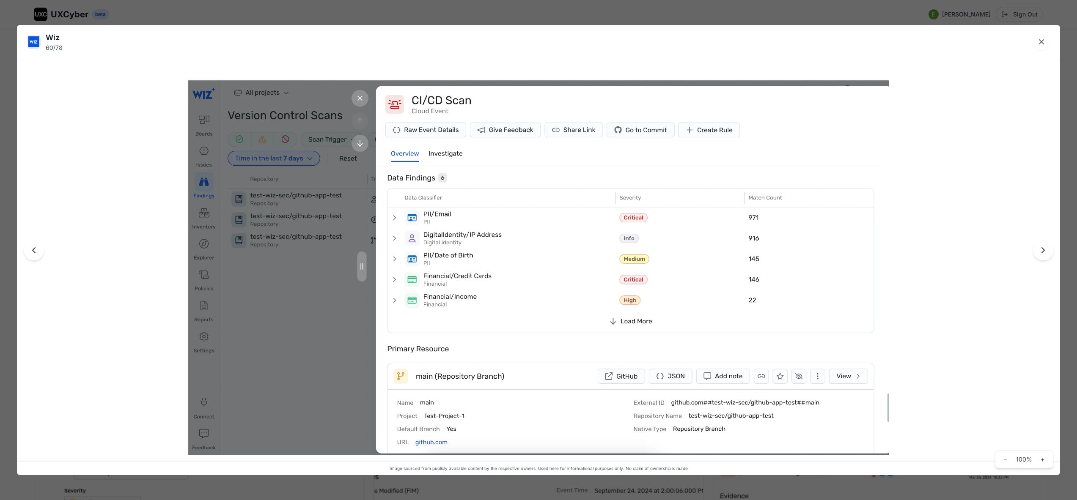
click at [437, 14] on div "Wiz 60 / 78 Image sourced from publicly available content by the respective own…" at bounding box center [538, 250] width 1077 height 500
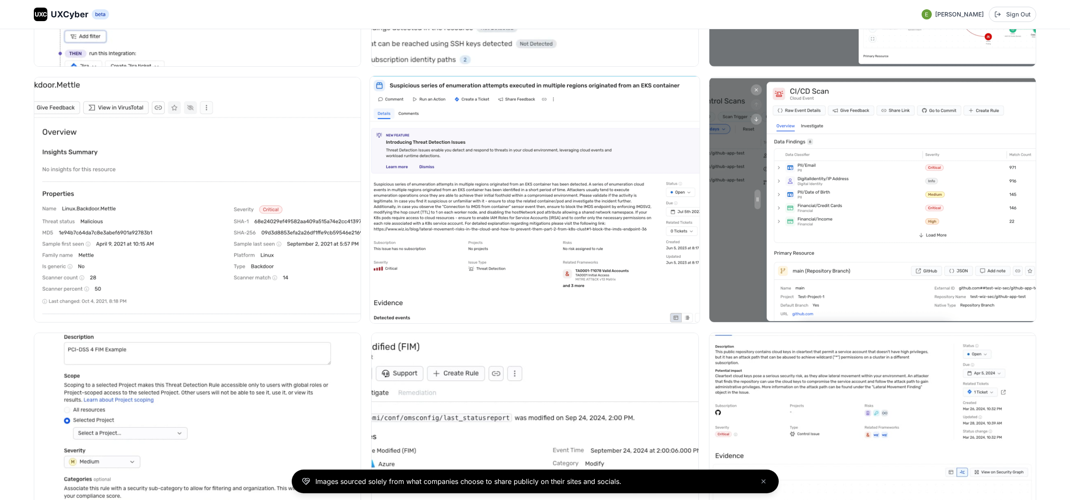
click at [459, 238] on img at bounding box center [535, 199] width 330 height 247
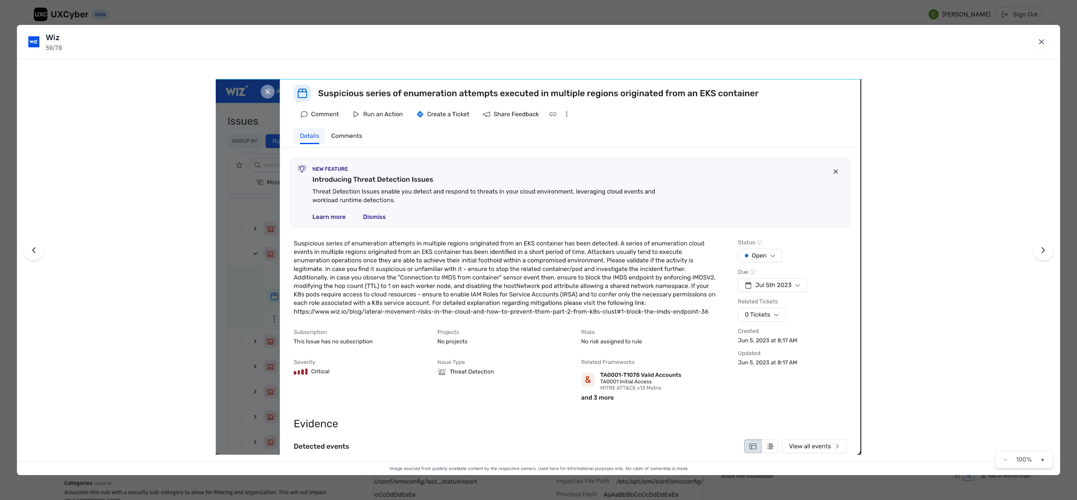
click at [472, 15] on div "Wiz 59 / 78 Image sourced from publicly available content by the respective own…" at bounding box center [538, 250] width 1077 height 500
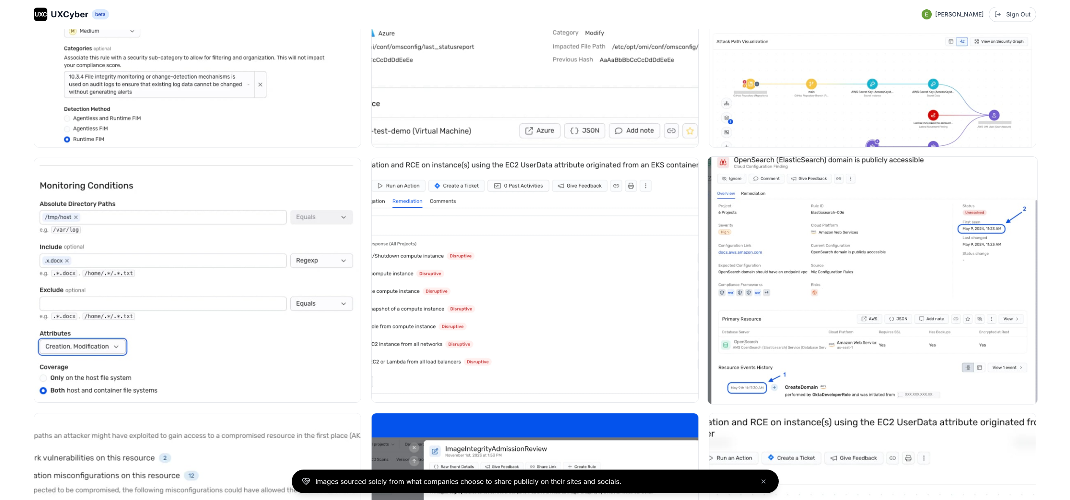
click at [781, 283] on img at bounding box center [873, 280] width 330 height 247
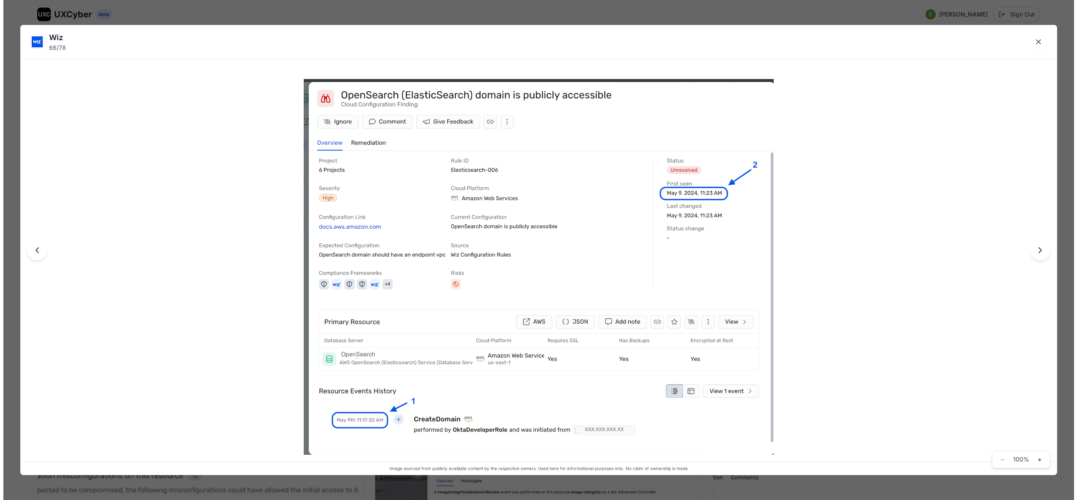
scroll to position [5391, 0]
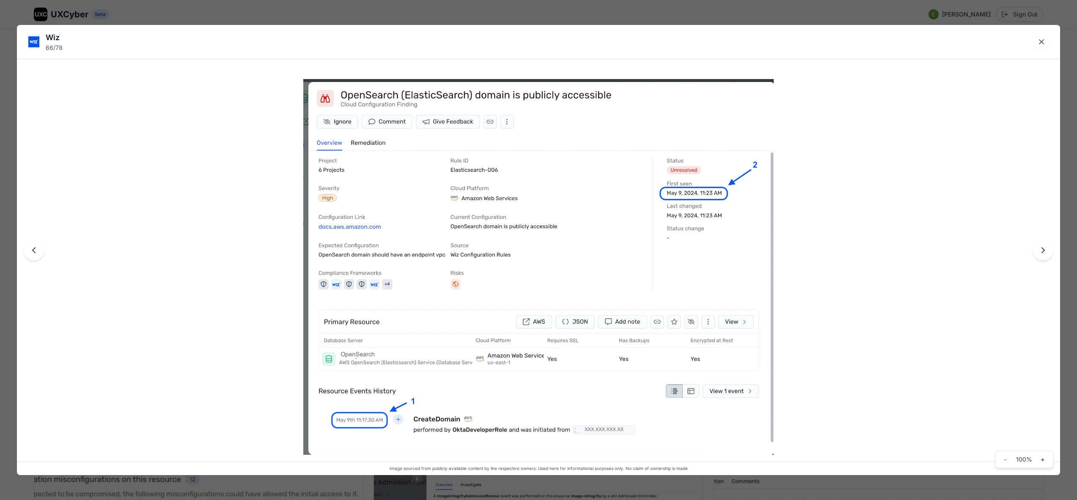
click at [571, 20] on div "Wiz 66 / 78 Image sourced from publicly available content by the respective own…" at bounding box center [538, 250] width 1077 height 500
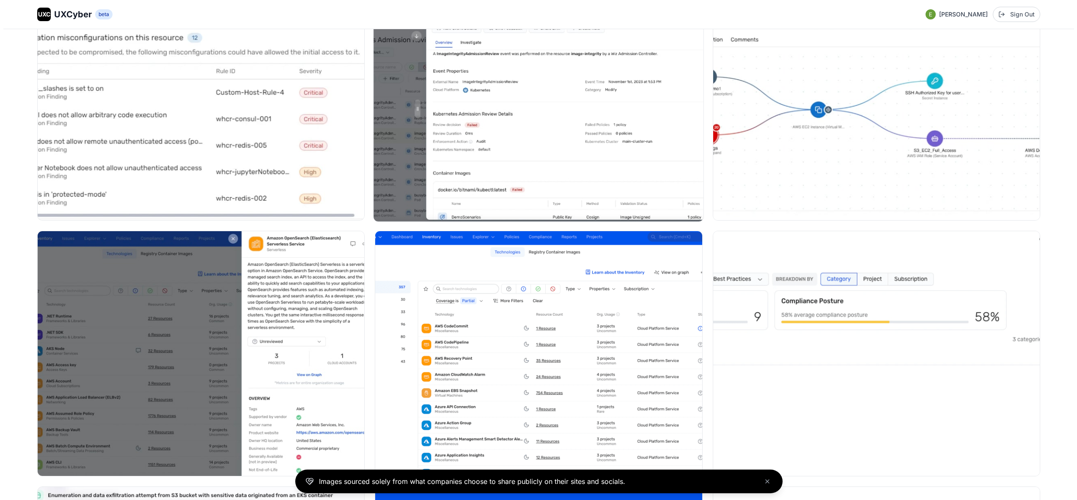
scroll to position [5799, 0]
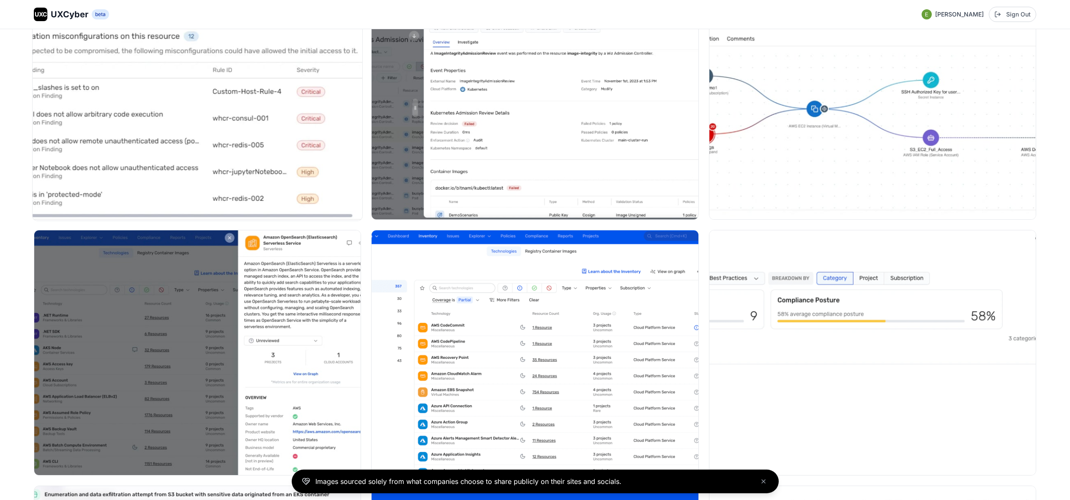
click at [321, 143] on img at bounding box center [198, 97] width 330 height 247
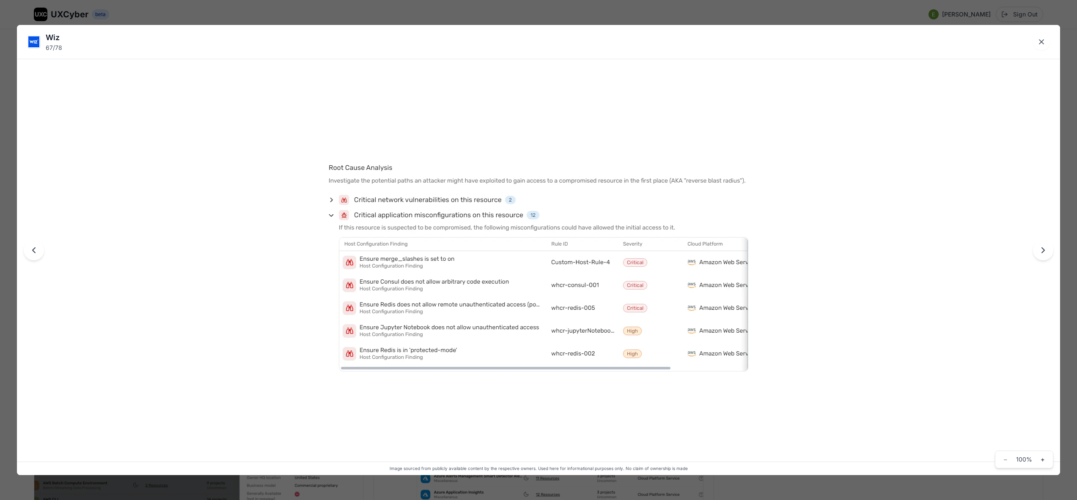
click at [350, 14] on div "Wiz 67 / 78 Image sourced from publicly available content by the respective own…" at bounding box center [538, 250] width 1077 height 500
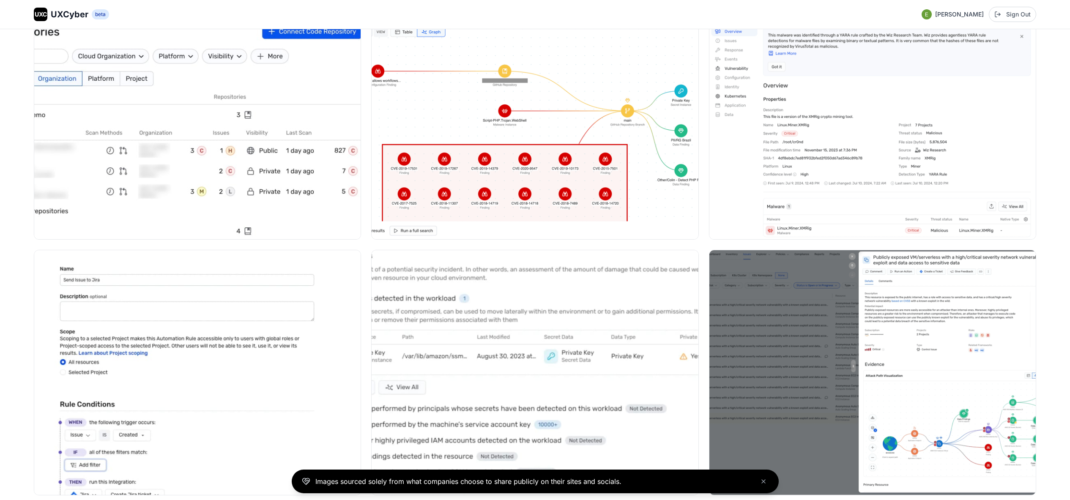
scroll to position [4705, 0]
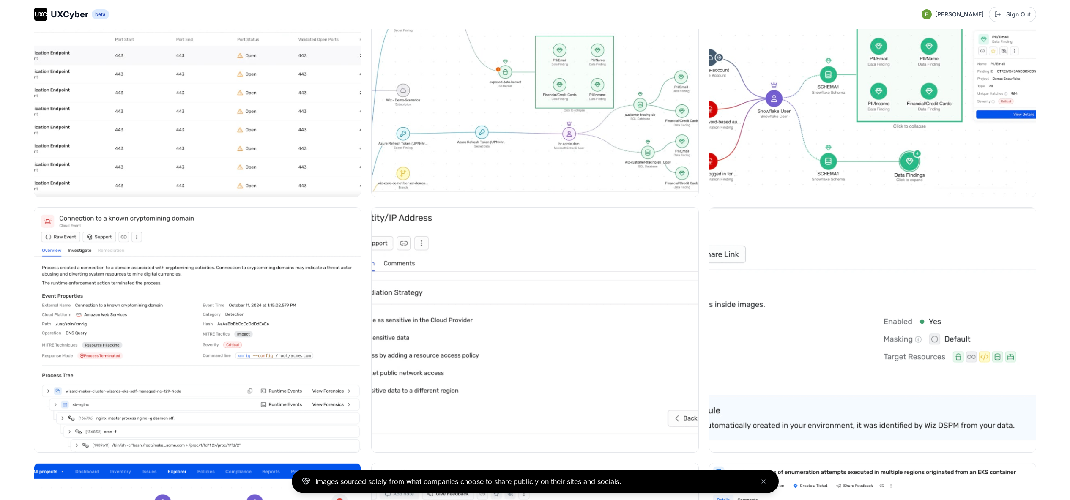
scroll to position [3263, 0]
click at [368, 326] on div at bounding box center [535, 203] width 1003 height 6640
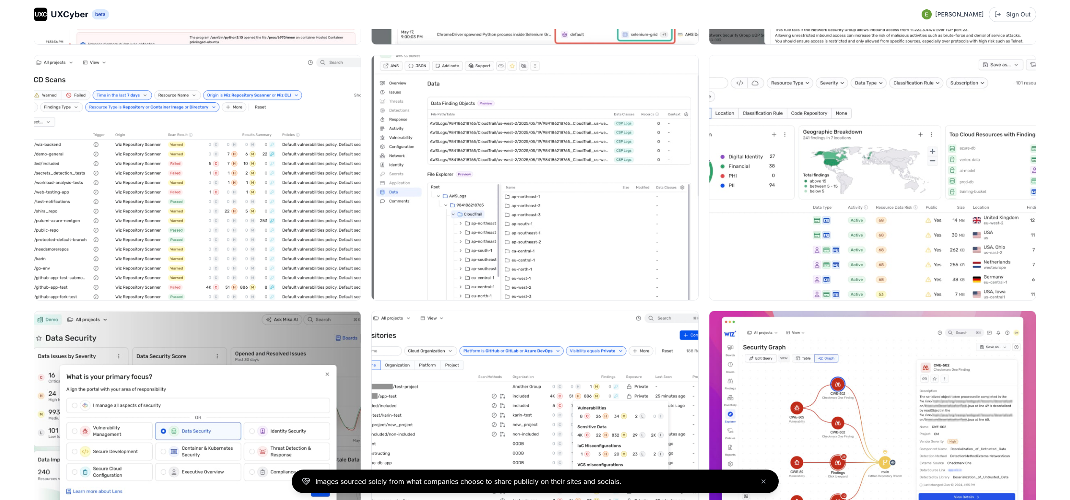
scroll to position [1863, 0]
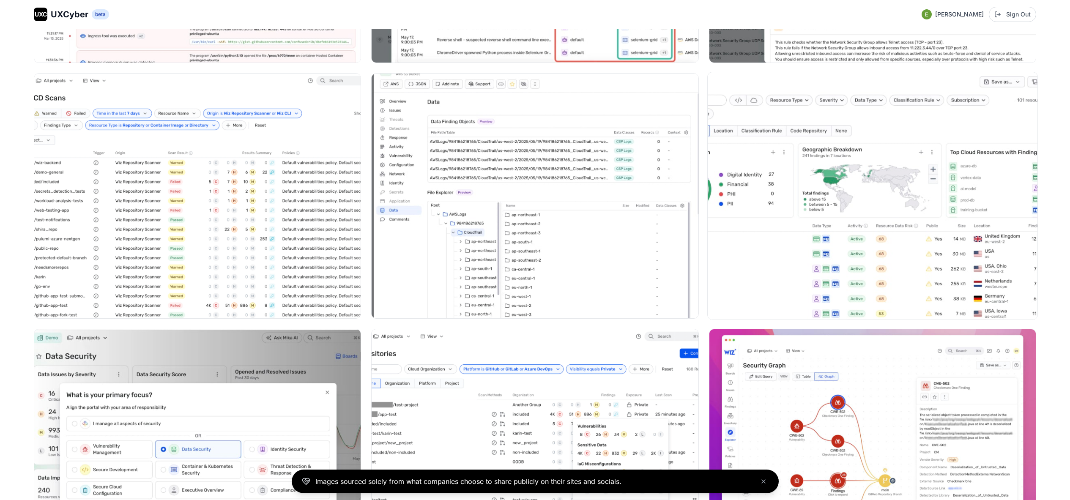
click at [761, 248] on img at bounding box center [873, 195] width 330 height 247
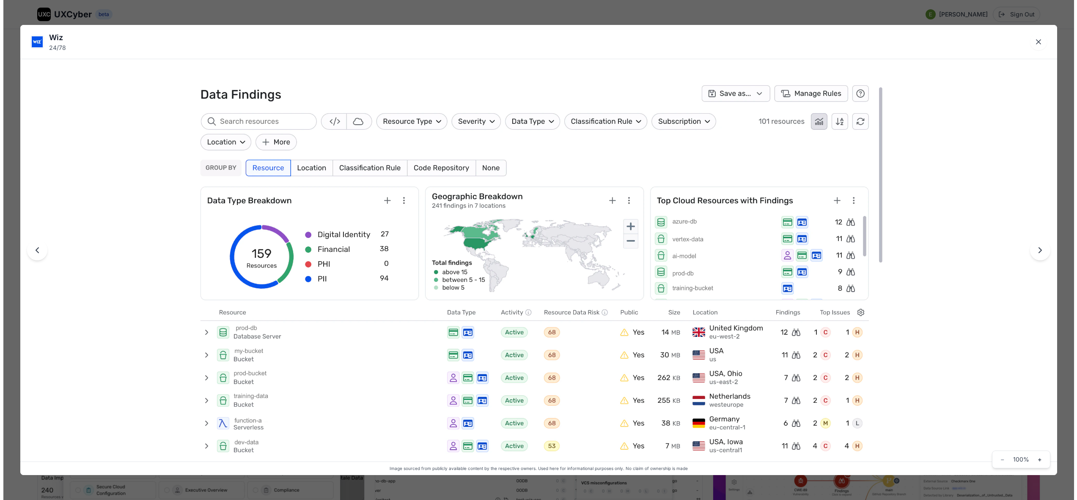
scroll to position [1873, 0]
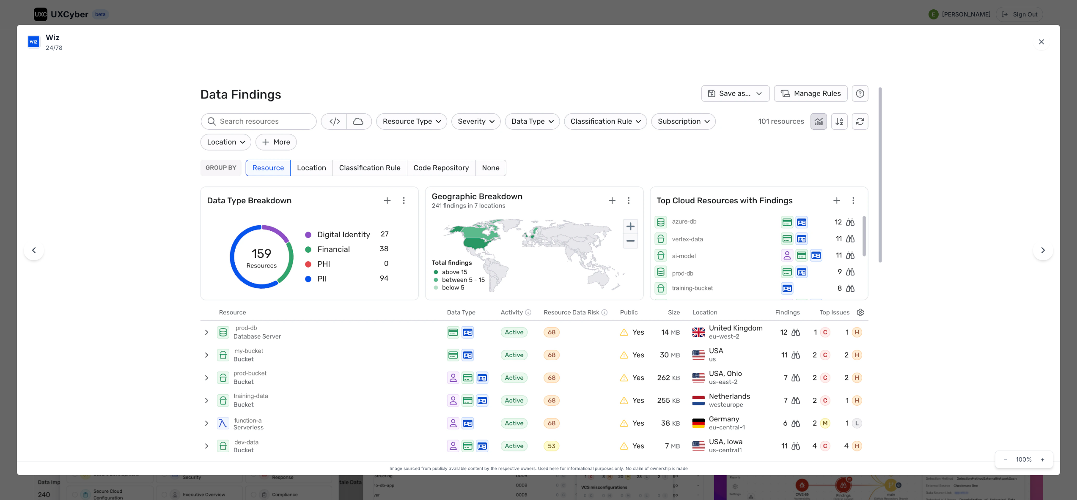
click at [1065, 227] on div "Wiz 24 / 78 Image sourced from publicly available content by the respective own…" at bounding box center [538, 250] width 1077 height 500
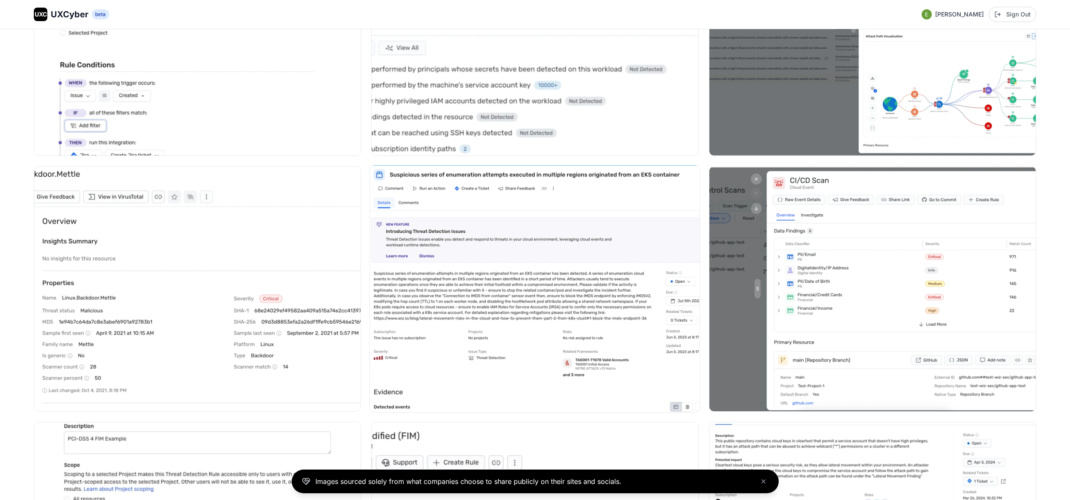
scroll to position [4882, 0]
